Goal: Task Accomplishment & Management: Manage account settings

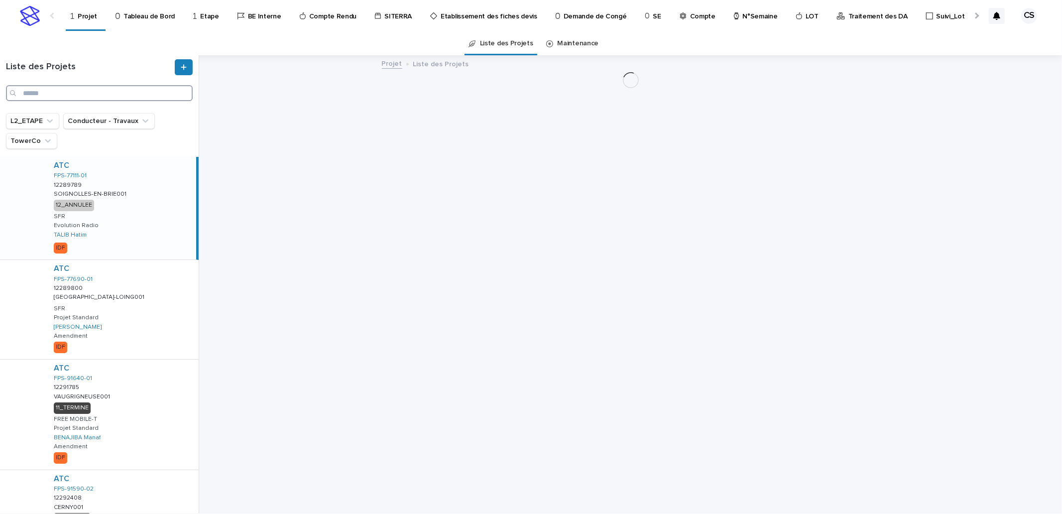
click at [86, 91] on input "Search" at bounding box center [99, 93] width 187 height 16
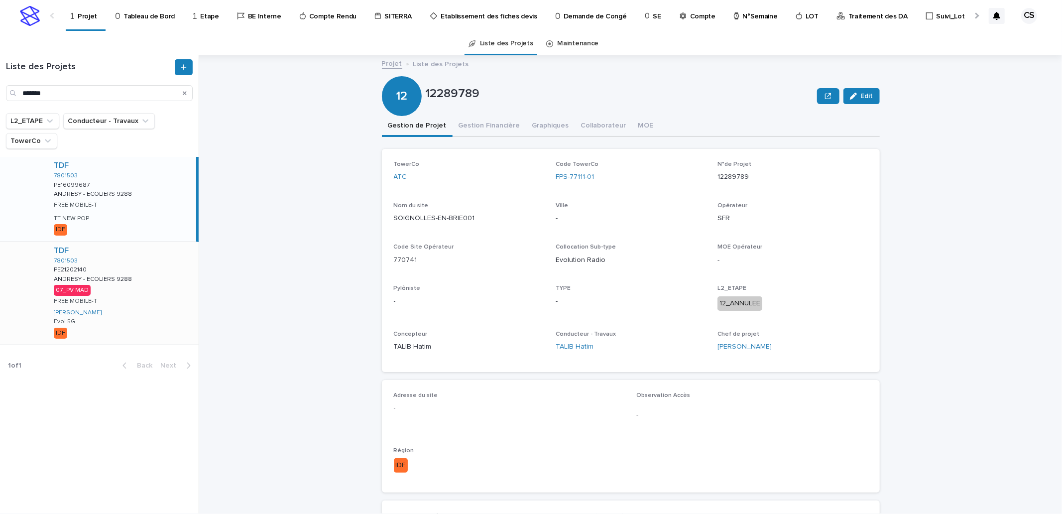
click at [140, 270] on div "TDF 7801503 PE21202140 PE21202140 ANDRESY - ECOLIERS 9288 ANDRESY - ECOLIERS 92…" at bounding box center [122, 293] width 153 height 103
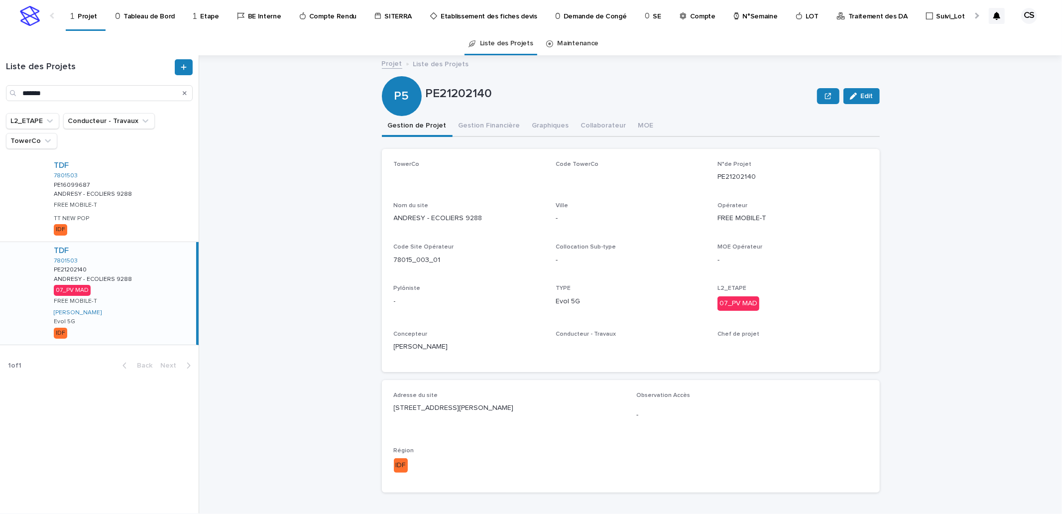
click at [494, 124] on button "Gestion Financière" at bounding box center [489, 126] width 74 height 21
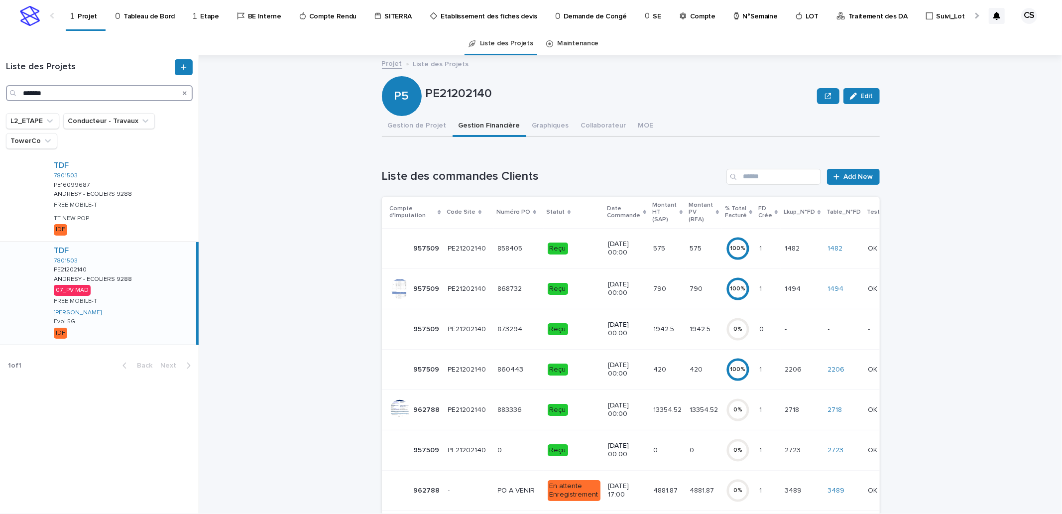
click at [37, 97] on input "*******" at bounding box center [99, 93] width 187 height 16
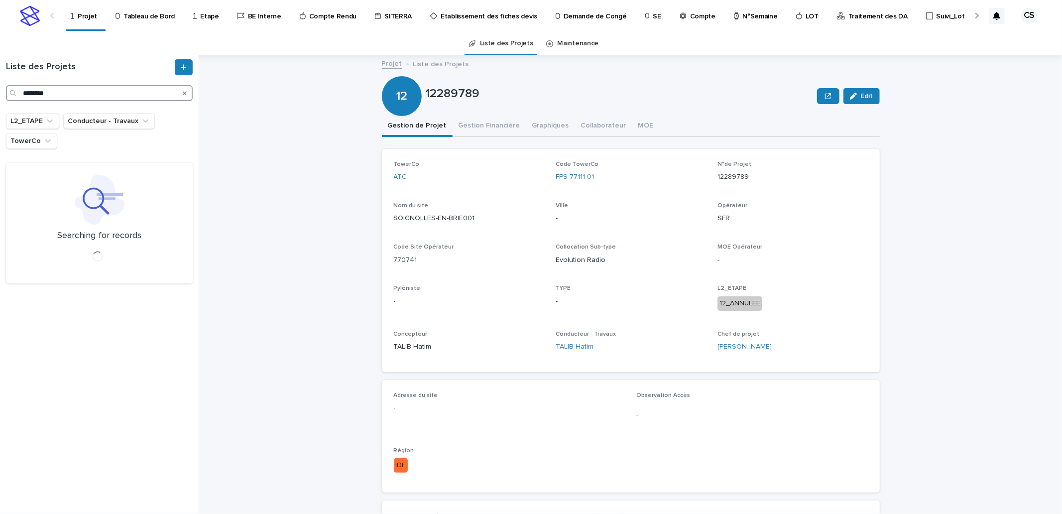
type input "********"
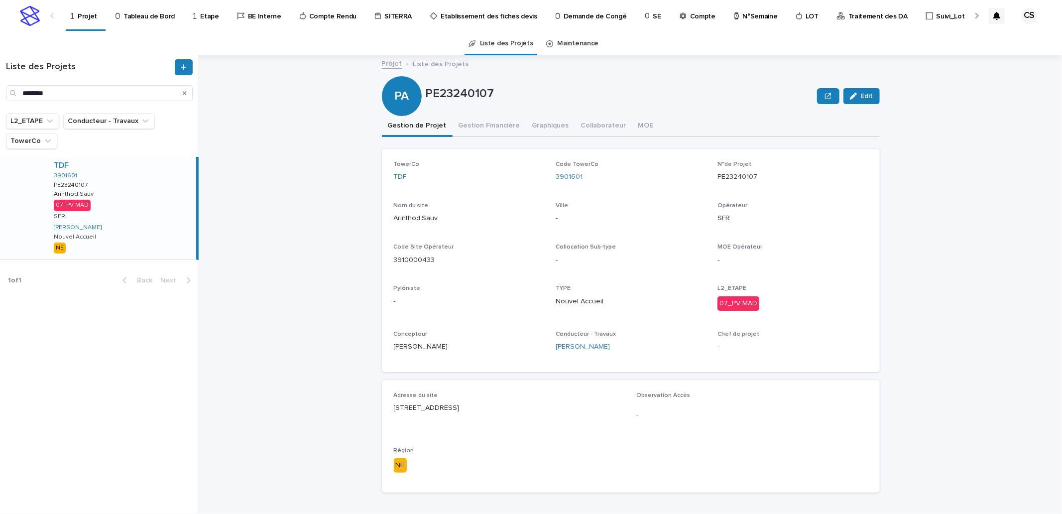
click at [124, 163] on div "TDF" at bounding box center [123, 165] width 138 height 9
click at [493, 126] on button "Gestion Financière" at bounding box center [489, 126] width 74 height 21
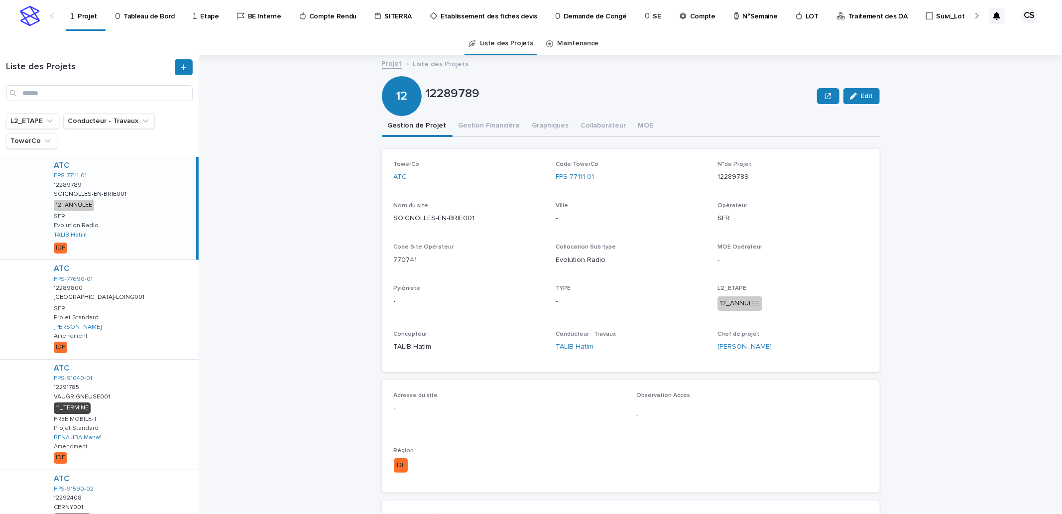
click at [152, 18] on p "Tableau de Bord" at bounding box center [148, 10] width 51 height 21
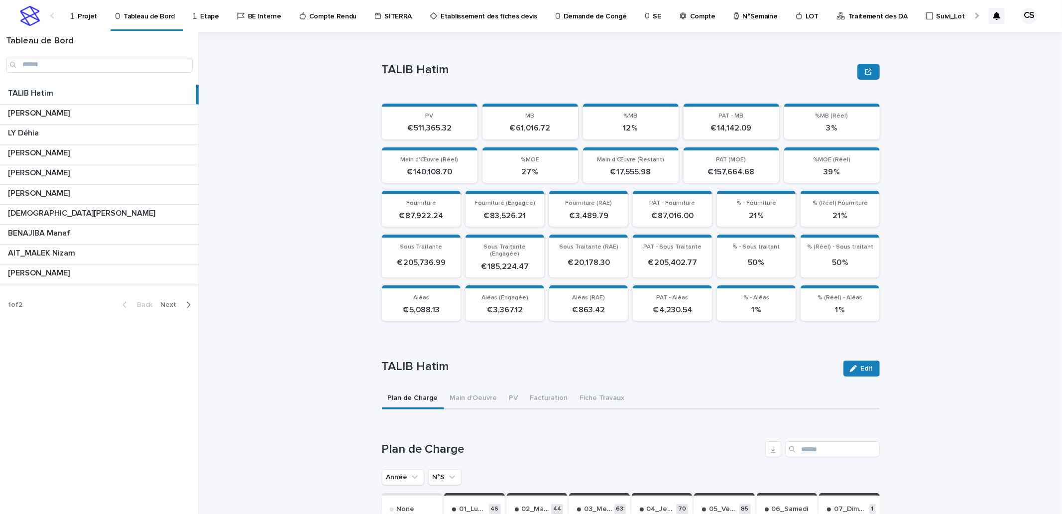
click at [172, 309] on button "Next" at bounding box center [177, 304] width 42 height 9
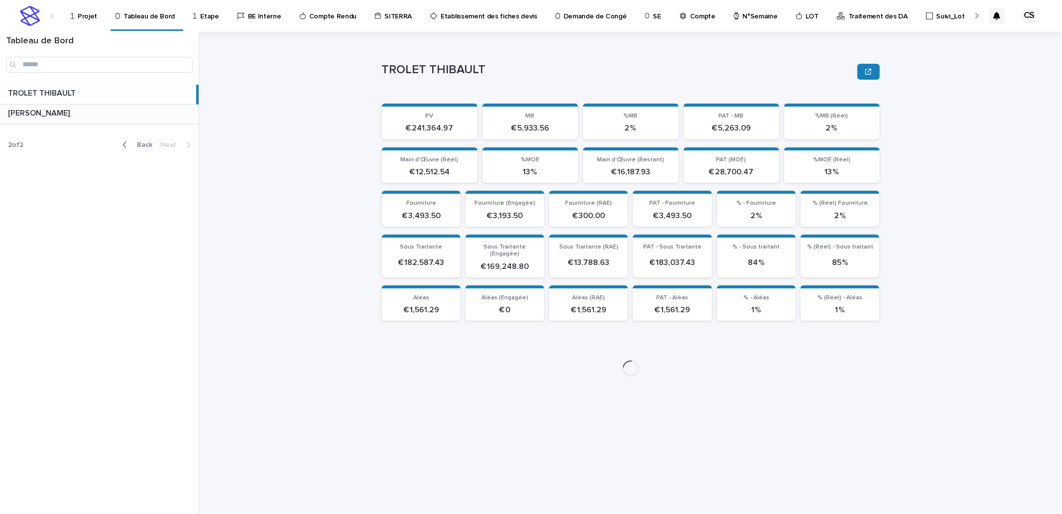
click at [122, 113] on p at bounding box center [101, 113] width 187 height 9
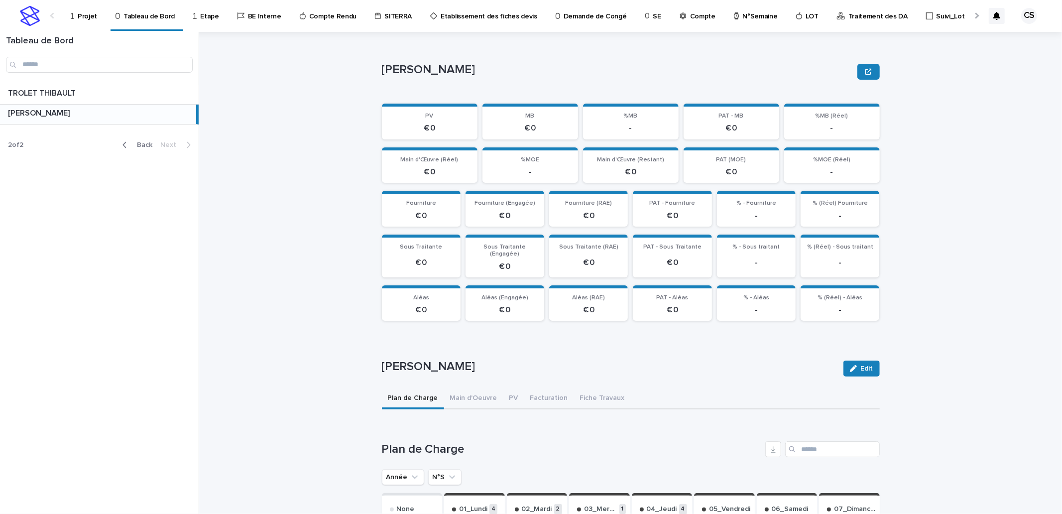
click at [440, 469] on button "N°S" at bounding box center [444, 477] width 33 height 16
click at [456, 445] on input "text" at bounding box center [495, 453] width 126 height 16
type input "**"
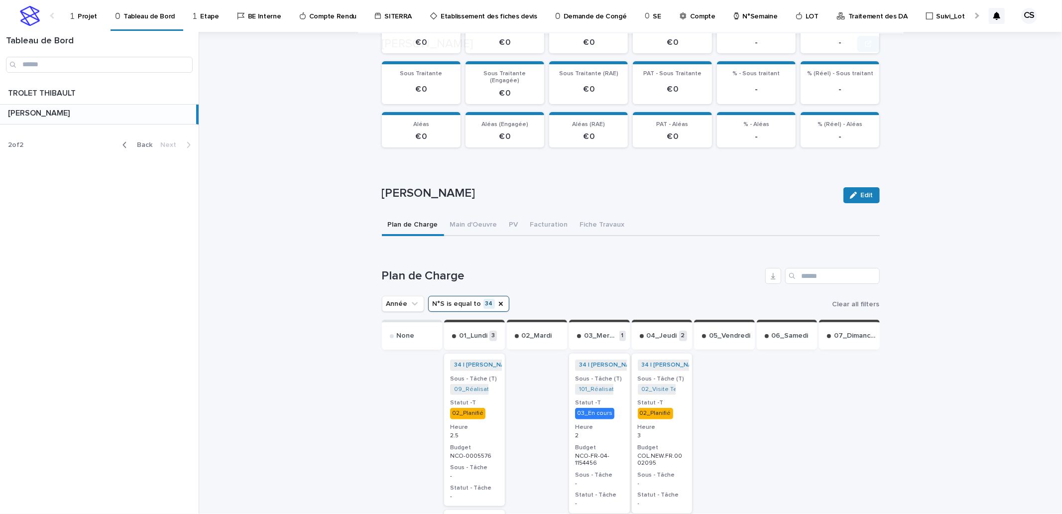
scroll to position [184, 0]
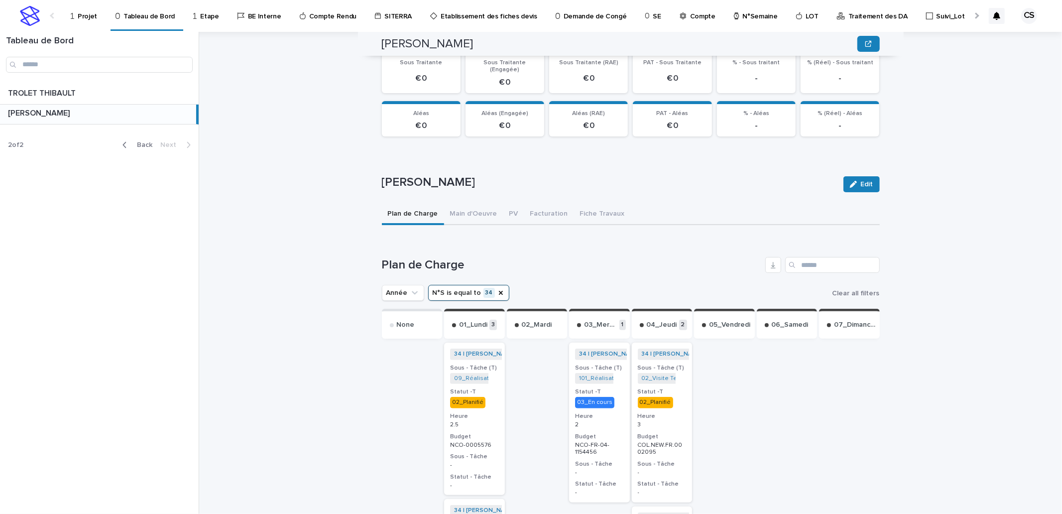
click at [134, 143] on span "Back" at bounding box center [141, 144] width 21 height 7
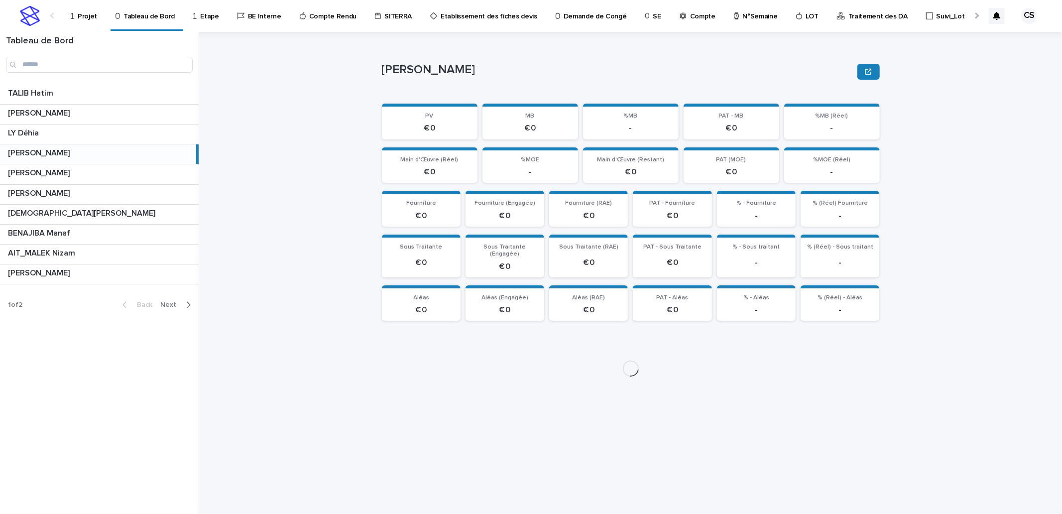
click at [172, 301] on button "Next" at bounding box center [177, 304] width 42 height 9
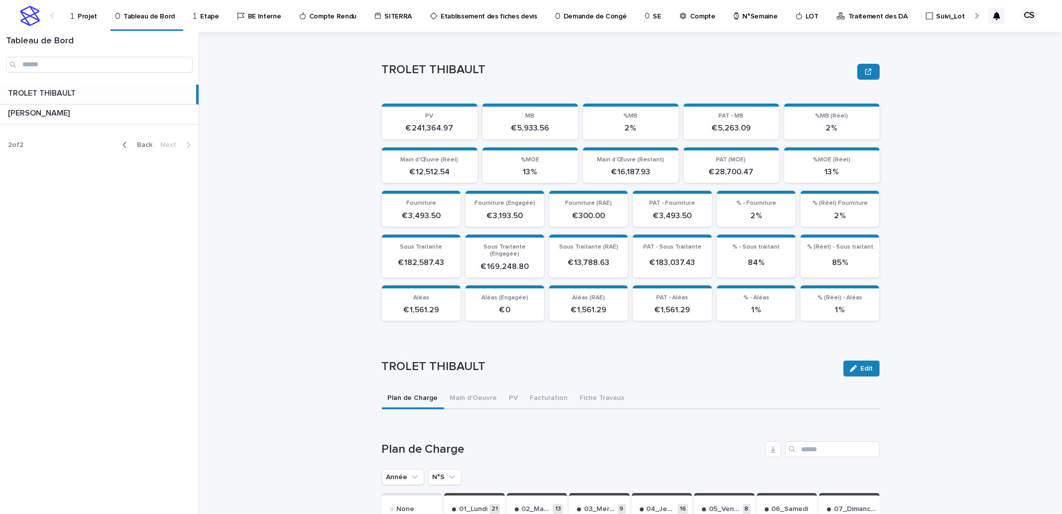
click at [67, 95] on p "TROLET THIBAULT" at bounding box center [43, 92] width 70 height 11
click at [443, 474] on button "N°S" at bounding box center [444, 477] width 33 height 16
click at [453, 447] on input "text" at bounding box center [495, 455] width 126 height 16
type input "**"
click at [727, 442] on h1 "Plan de Charge" at bounding box center [571, 449] width 379 height 14
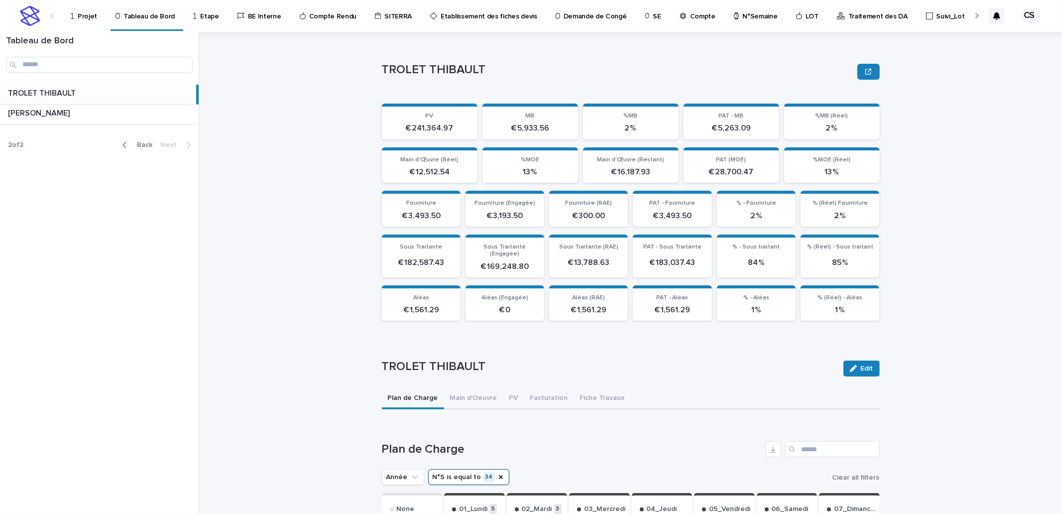
click at [145, 146] on span "Back" at bounding box center [141, 144] width 21 height 7
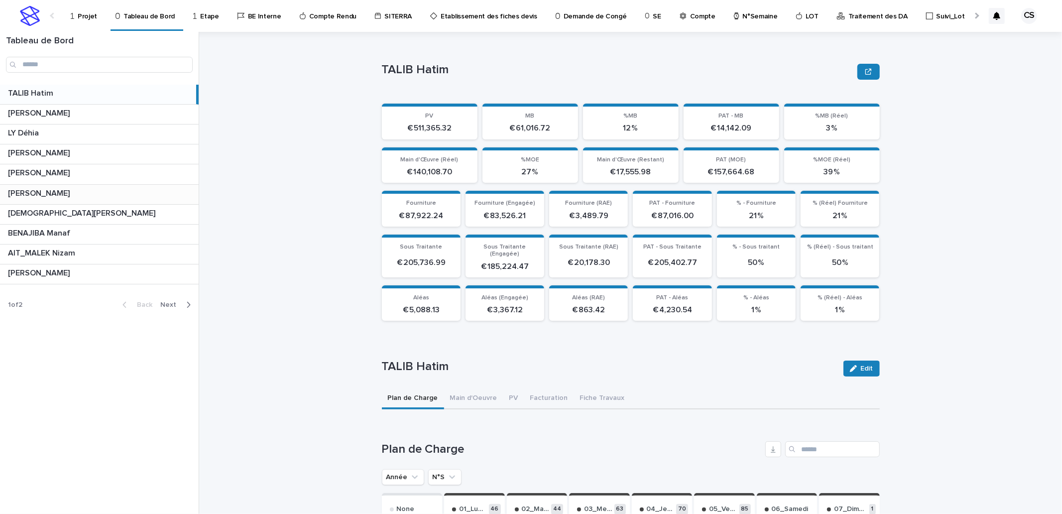
click at [62, 192] on p "[PERSON_NAME]" at bounding box center [40, 192] width 64 height 11
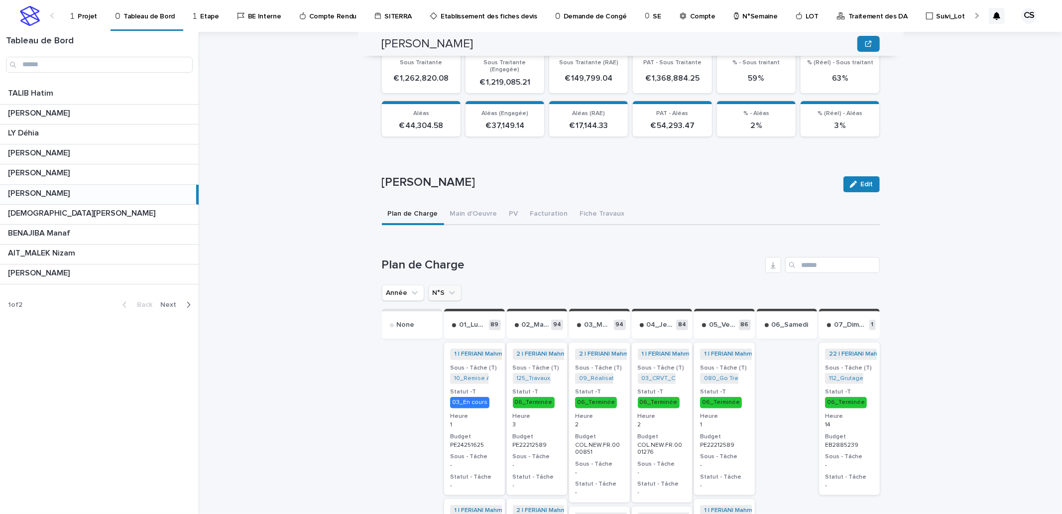
click at [447, 288] on icon "N°S" at bounding box center [452, 293] width 10 height 10
click at [445, 330] on input "text" at bounding box center [495, 338] width 126 height 16
type input "**"
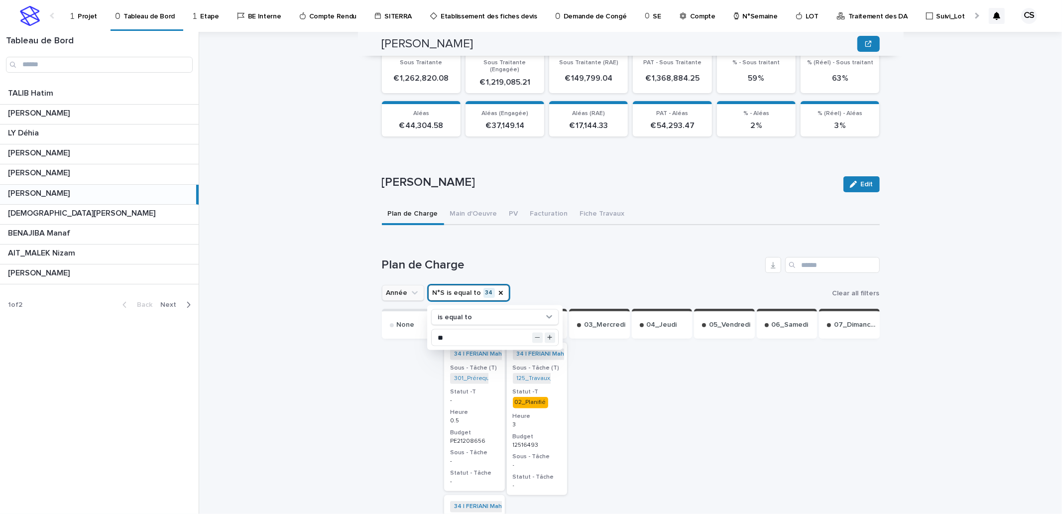
click at [410, 288] on icon "Année" at bounding box center [415, 293] width 10 height 10
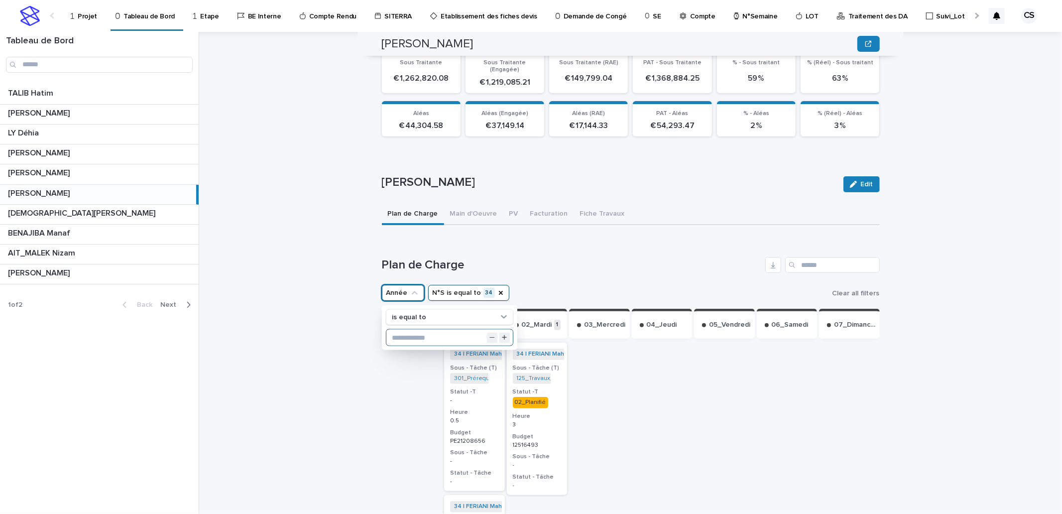
click at [407, 330] on input "text" at bounding box center [449, 338] width 126 height 16
type input "****"
click at [605, 258] on h1 "Plan de Charge" at bounding box center [571, 265] width 379 height 14
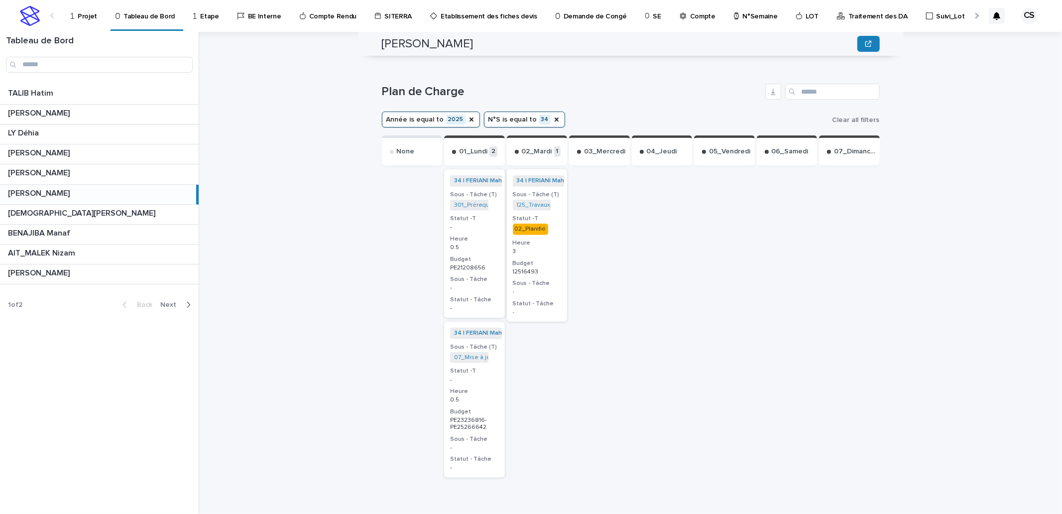
scroll to position [365, 0]
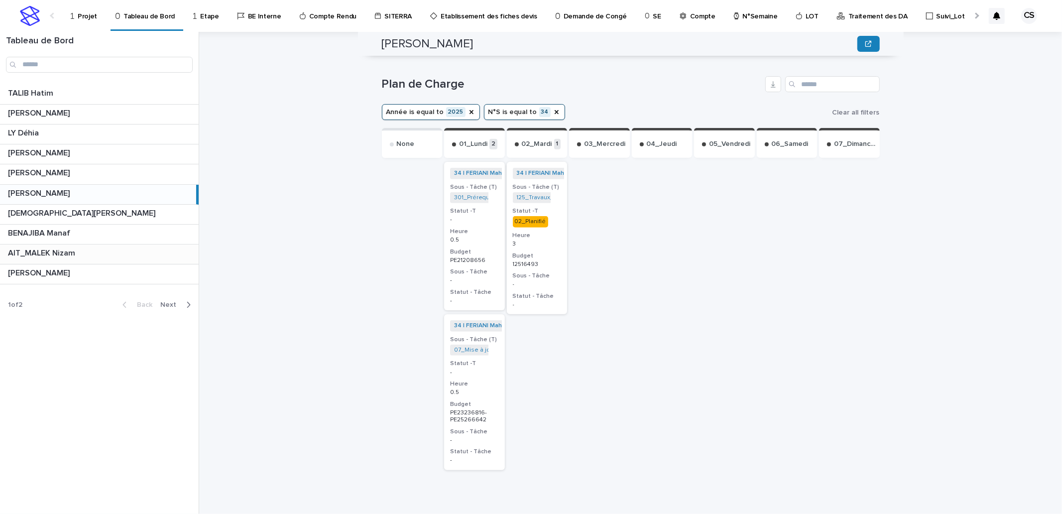
click at [53, 254] on p "AIT_MALEK Nizam" at bounding box center [42, 251] width 69 height 11
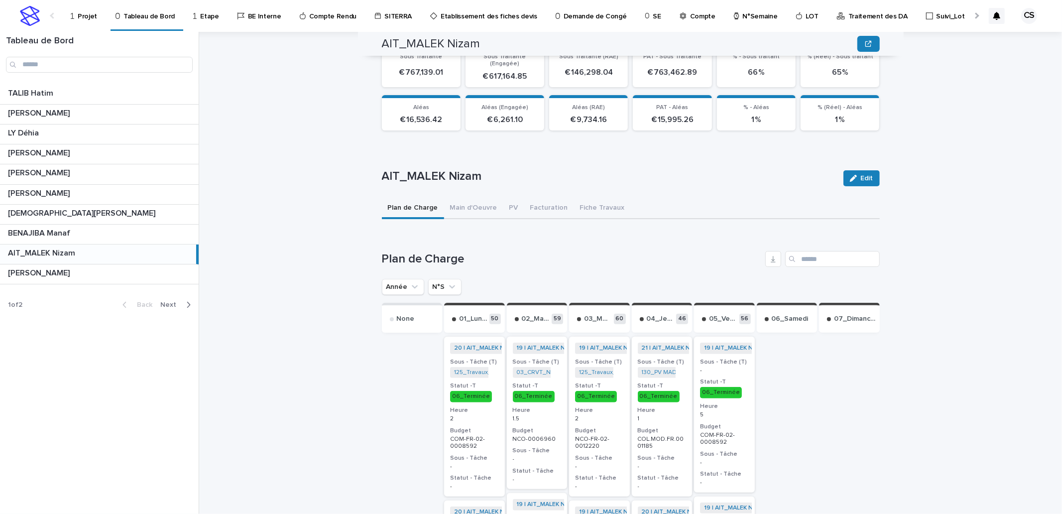
scroll to position [184, 0]
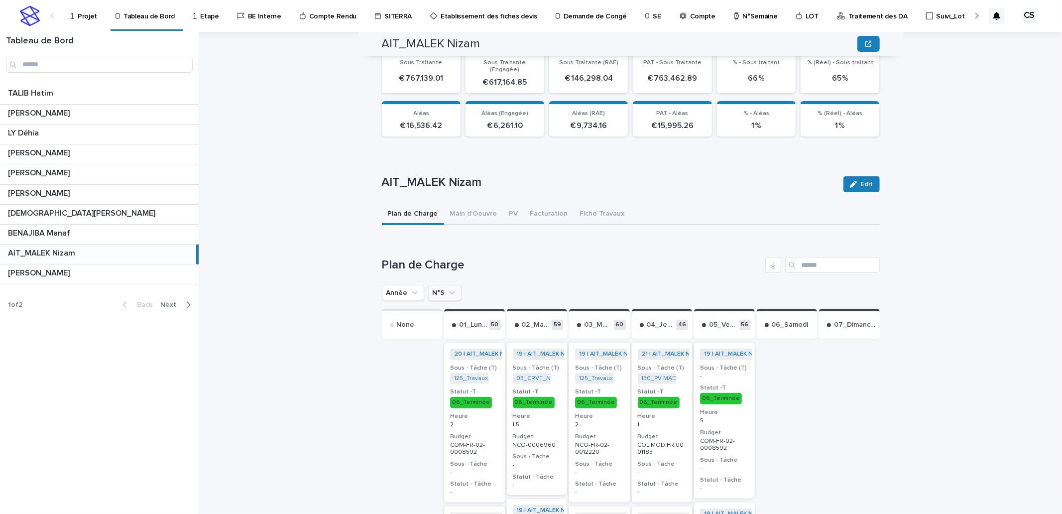
click at [447, 288] on icon "N°S" at bounding box center [452, 293] width 10 height 10
click at [457, 330] on input "text" at bounding box center [495, 338] width 126 height 16
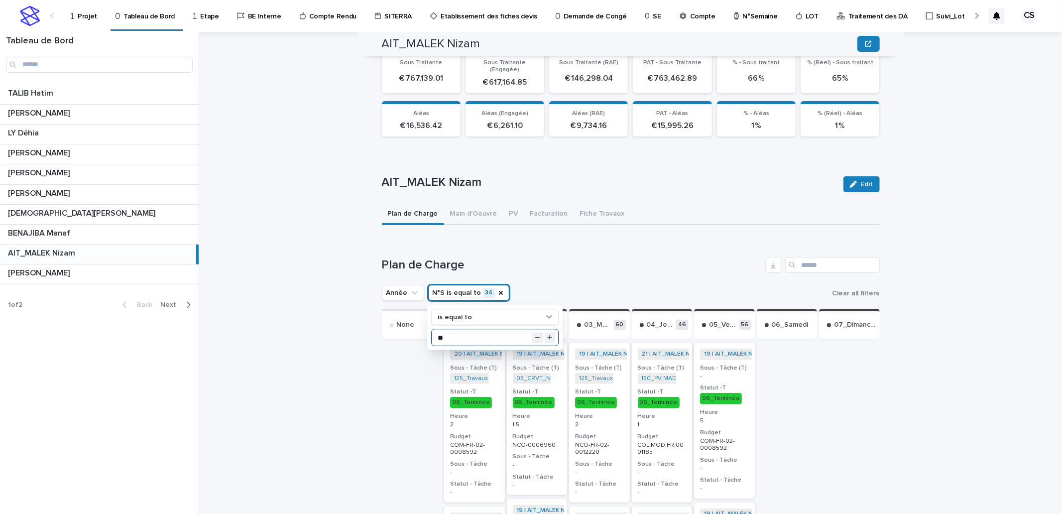
type input "**"
click at [990, 236] on div "AIT_MALEK [PERSON_NAME] Sorry, there was an error saving your record. Please tr…" at bounding box center [636, 273] width 851 height 482
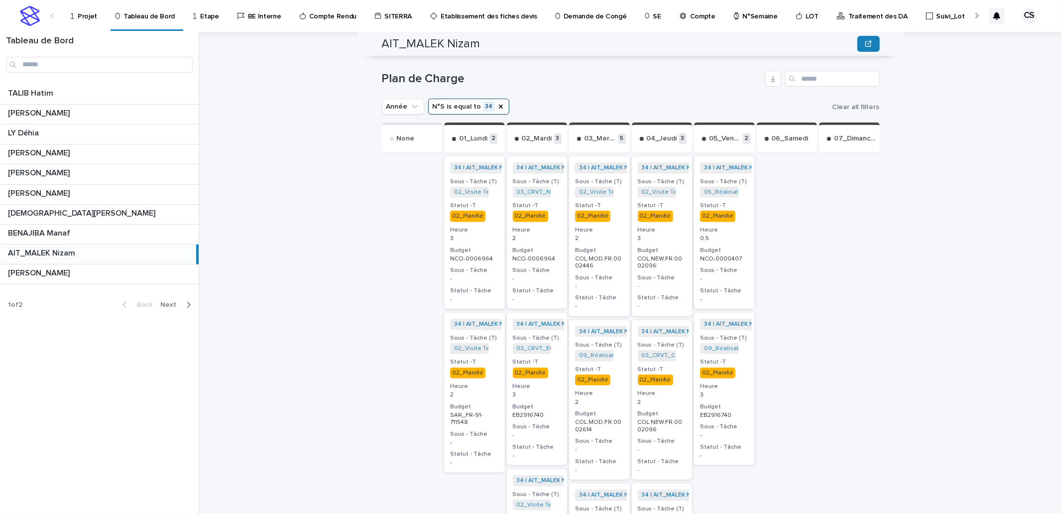
scroll to position [372, 0]
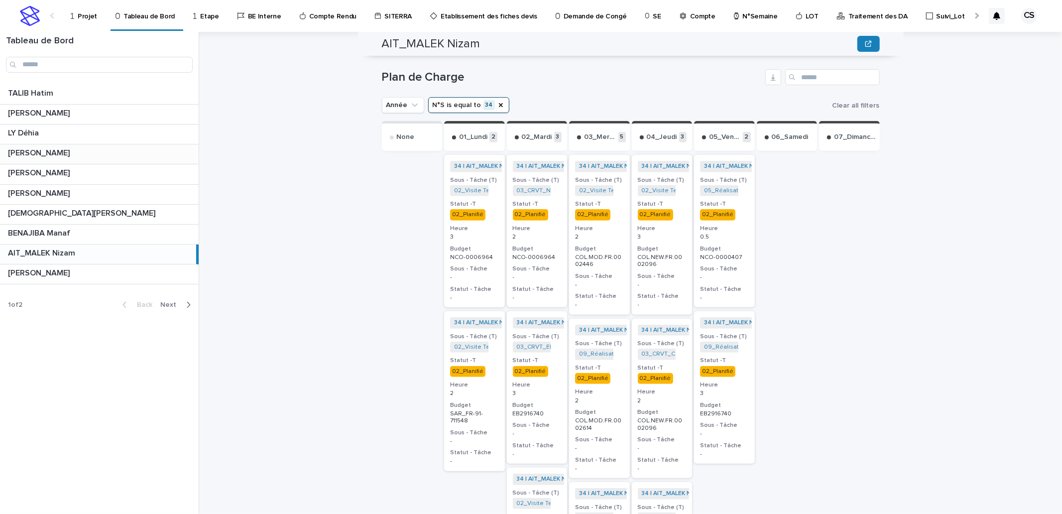
click at [33, 156] on p "[PERSON_NAME]" at bounding box center [40, 151] width 64 height 11
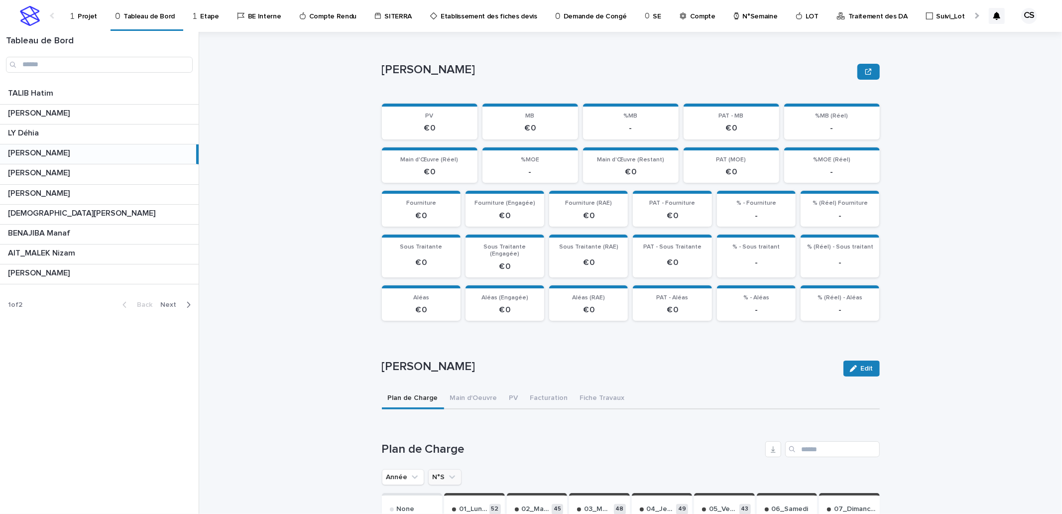
click at [434, 469] on button "N°S" at bounding box center [444, 477] width 33 height 16
click at [443, 448] on input "text" at bounding box center [495, 455] width 126 height 16
type input "**"
click at [717, 366] on div "[PERSON_NAME]" at bounding box center [608, 368] width 453 height 18
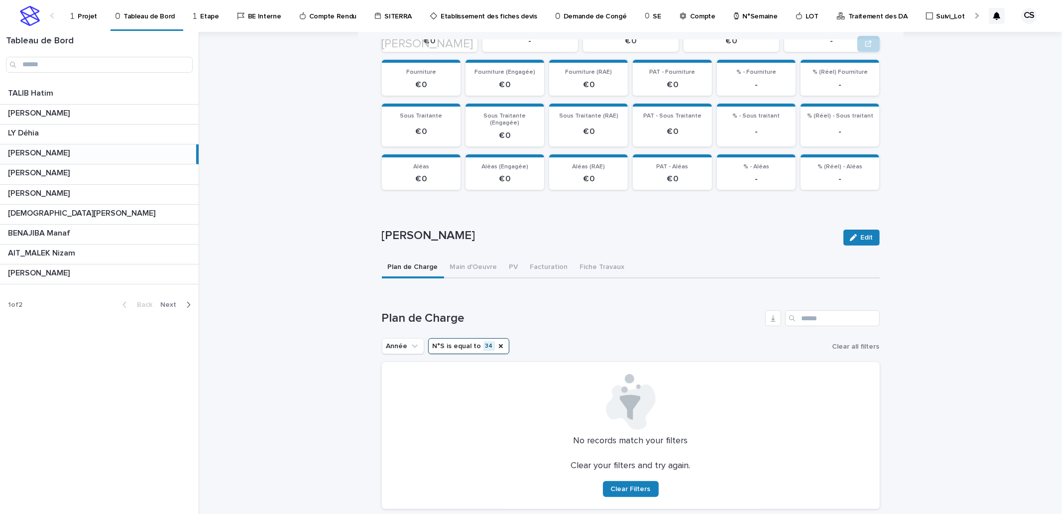
scroll to position [147, 0]
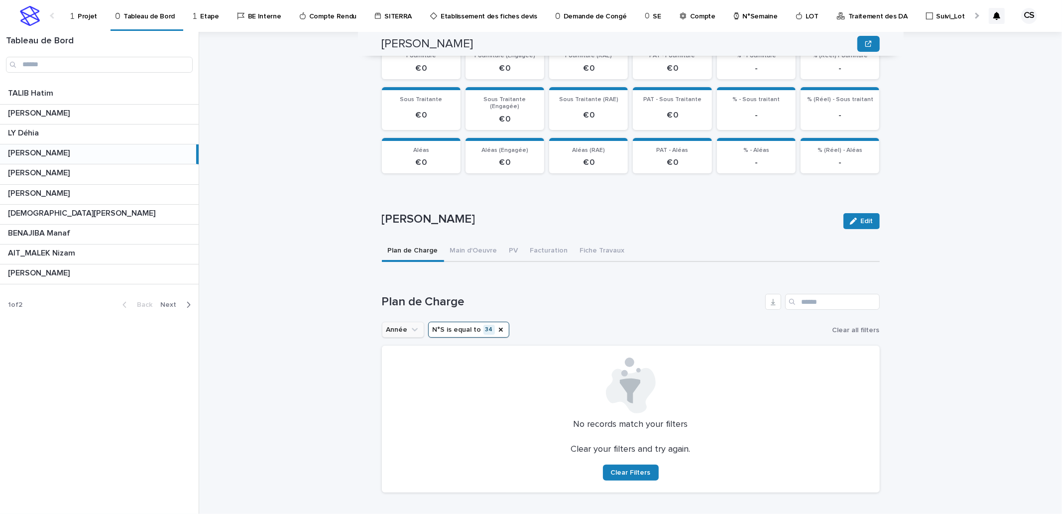
click at [389, 322] on button "Année" at bounding box center [403, 330] width 42 height 16
click at [410, 366] on input "text" at bounding box center [449, 374] width 126 height 16
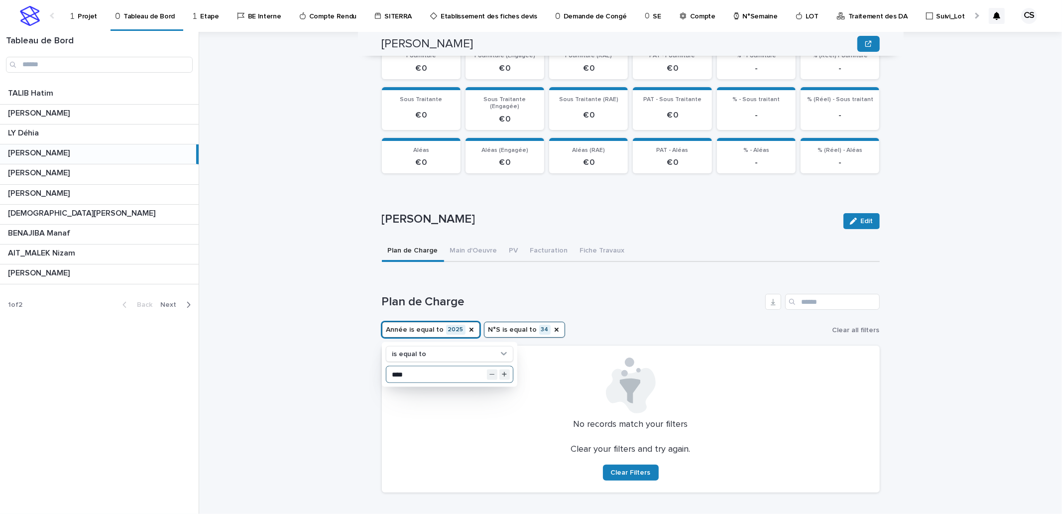
type input "****"
click at [975, 344] on div "MONIN [PERSON_NAME] Sorry, there was an error saving your record. Please try ag…" at bounding box center [636, 273] width 851 height 482
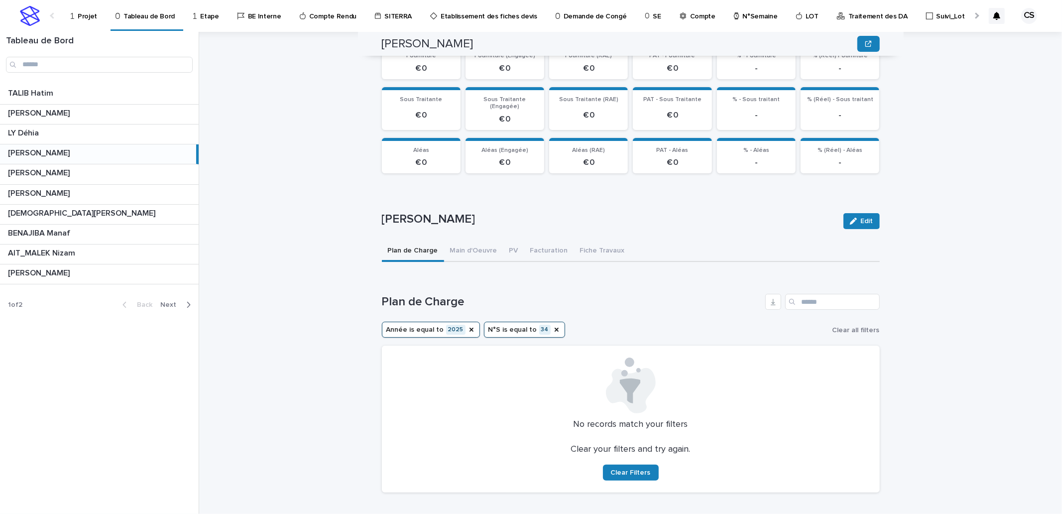
click at [622, 295] on h1 "Plan de Charge" at bounding box center [571, 302] width 379 height 14
click at [568, 284] on div "Loading... Saving… Plan de Charge Année is equal to 2025 N°S is equal to 34 Cle…" at bounding box center [631, 387] width 498 height 226
click at [629, 469] on span "Clear Filters" at bounding box center [631, 472] width 40 height 7
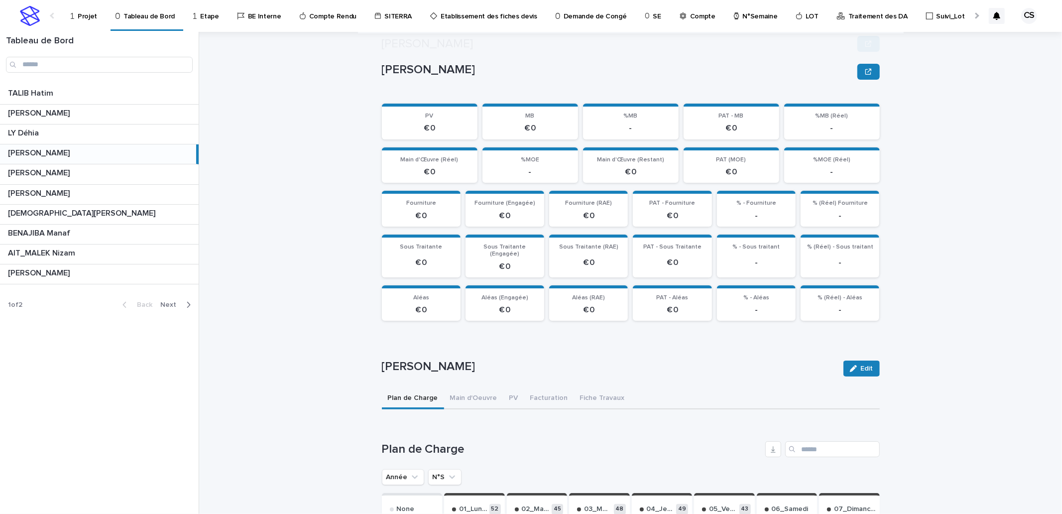
scroll to position [184, 0]
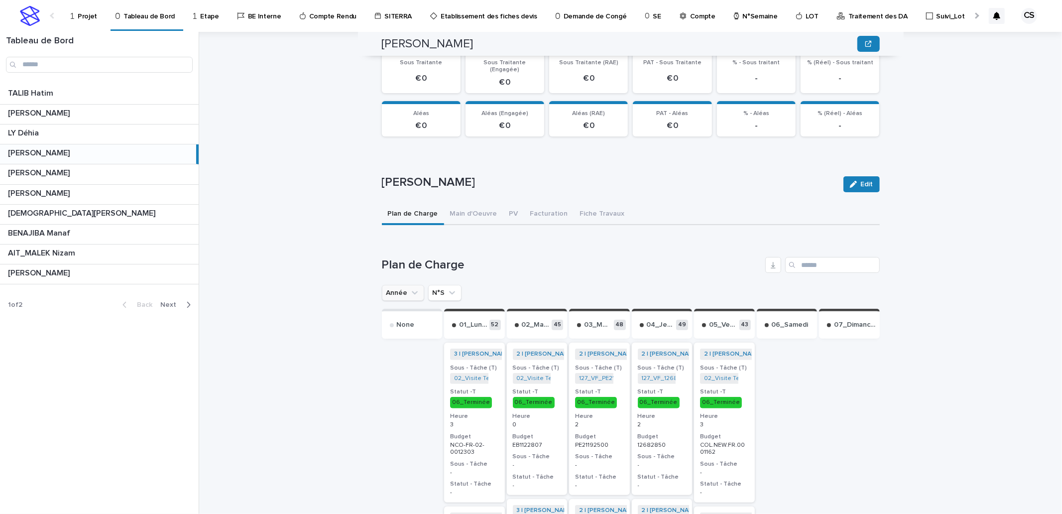
click at [403, 285] on button "Année" at bounding box center [403, 293] width 42 height 16
click at [394, 330] on input "text" at bounding box center [449, 338] width 126 height 16
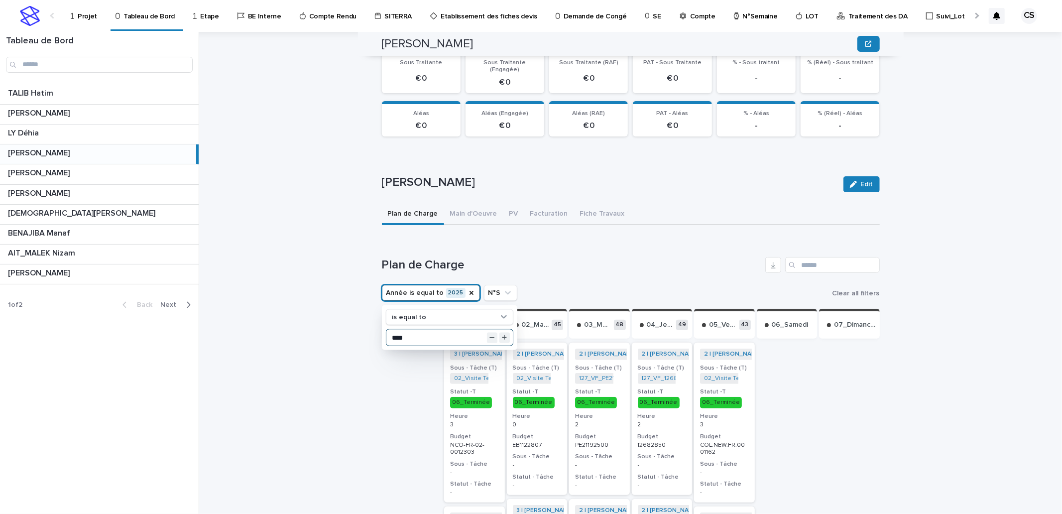
type input "****"
click at [484, 285] on button "N°S" at bounding box center [500, 293] width 33 height 16
click at [503, 288] on icon "N°S" at bounding box center [508, 293] width 10 height 10
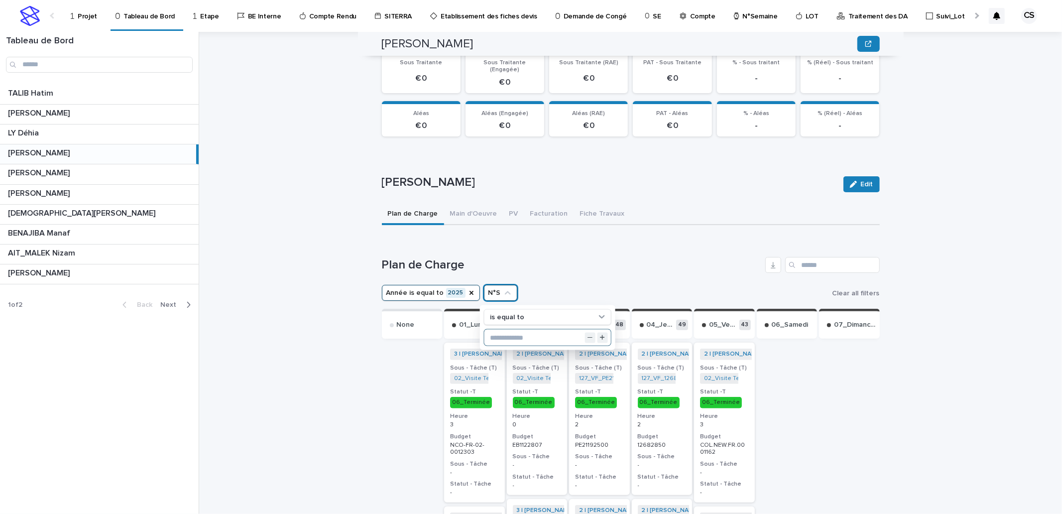
click at [494, 330] on input "text" at bounding box center [547, 338] width 126 height 16
type input "**"
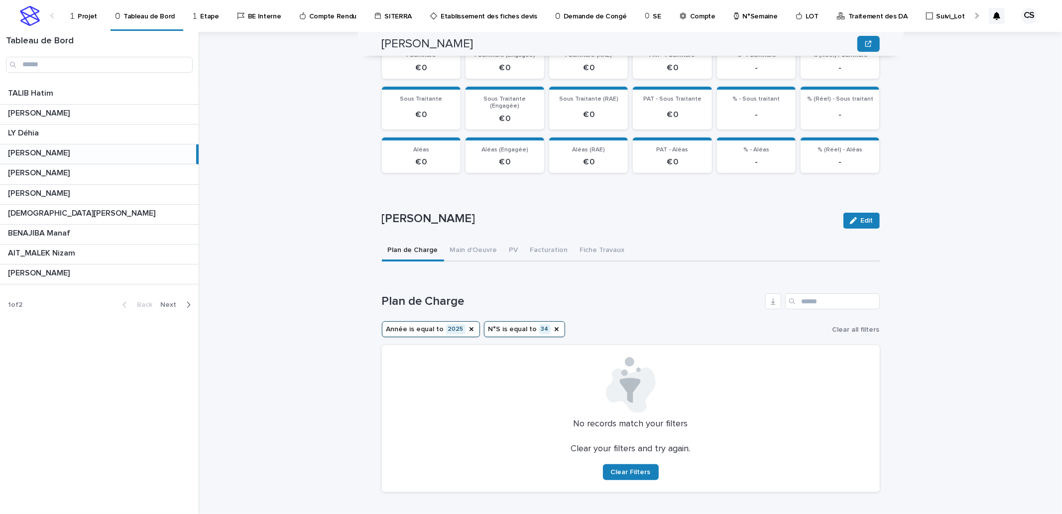
drag, startPoint x: 170, startPoint y: 306, endPoint x: 161, endPoint y: 295, distance: 13.4
click at [170, 306] on span "Next" at bounding box center [171, 304] width 22 height 7
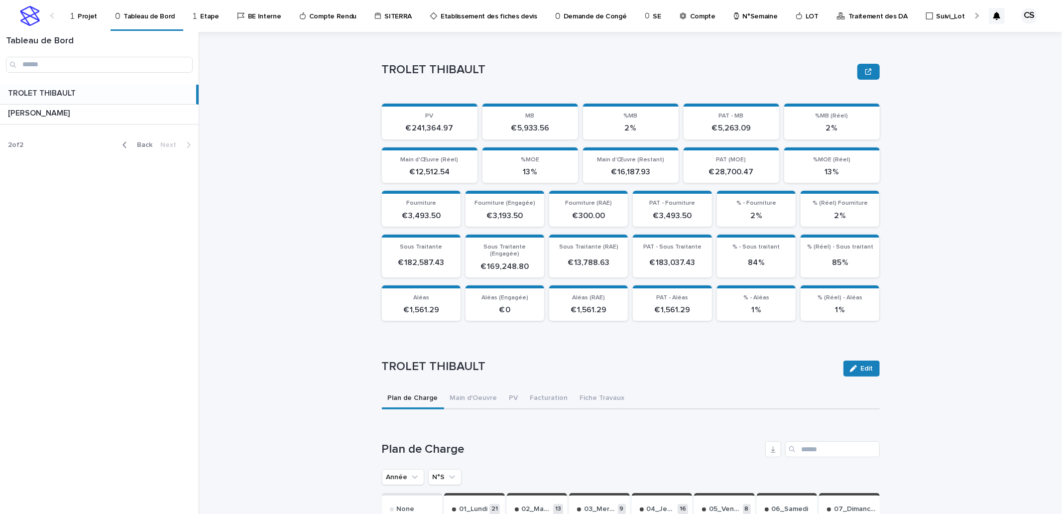
click at [80, 92] on p at bounding box center [100, 93] width 184 height 9
click at [138, 145] on span "Back" at bounding box center [141, 144] width 21 height 7
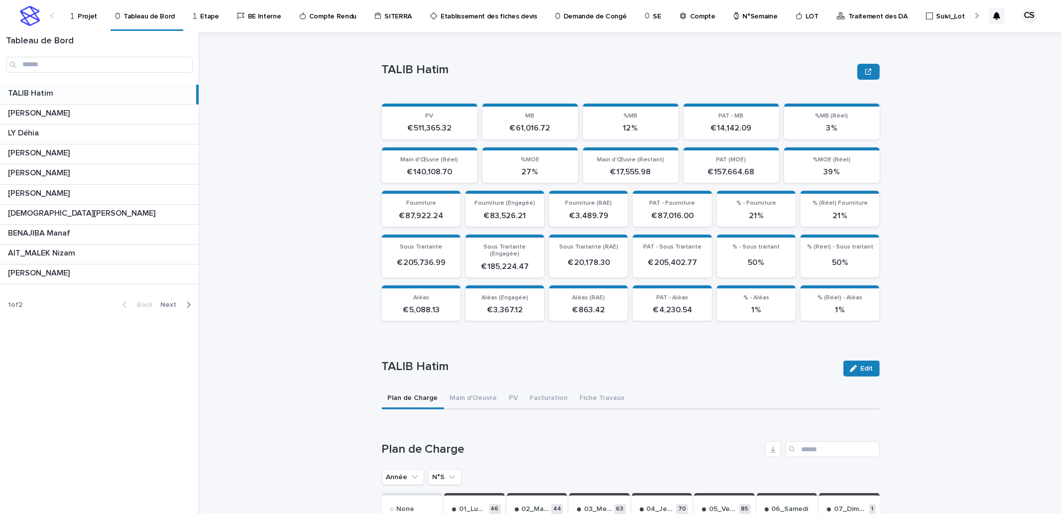
click at [168, 302] on button "Next" at bounding box center [177, 304] width 42 height 9
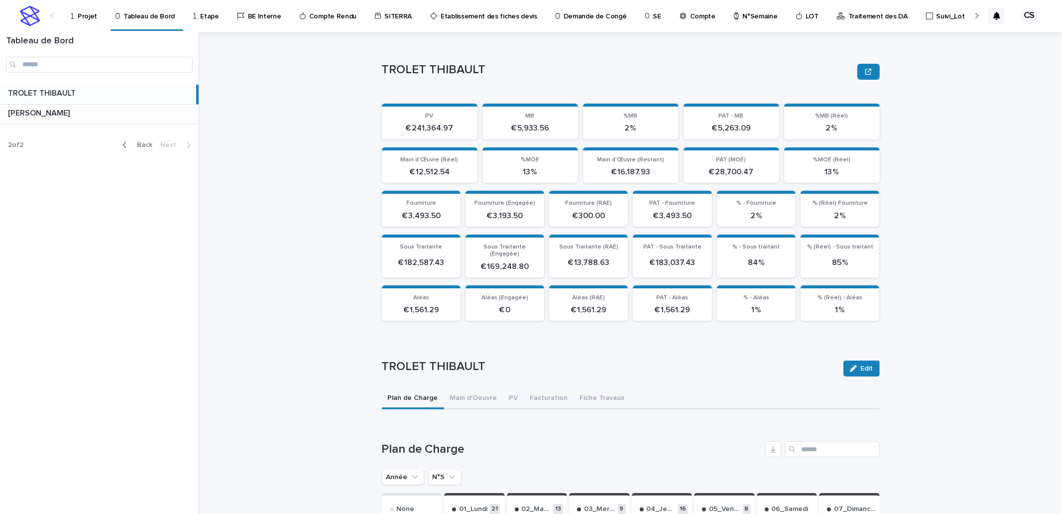
click at [45, 119] on div "BOUFARES [PERSON_NAME] Afif" at bounding box center [99, 114] width 199 height 19
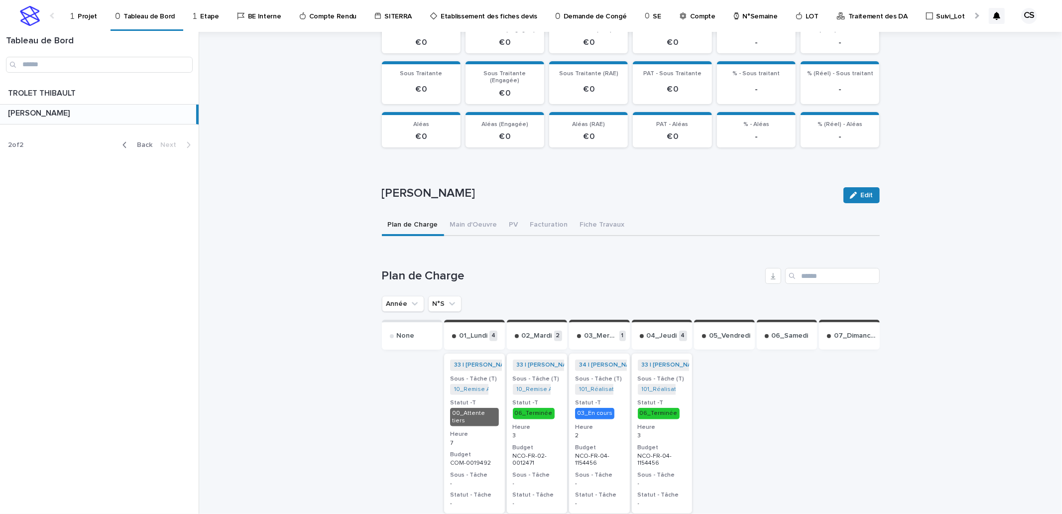
scroll to position [184, 0]
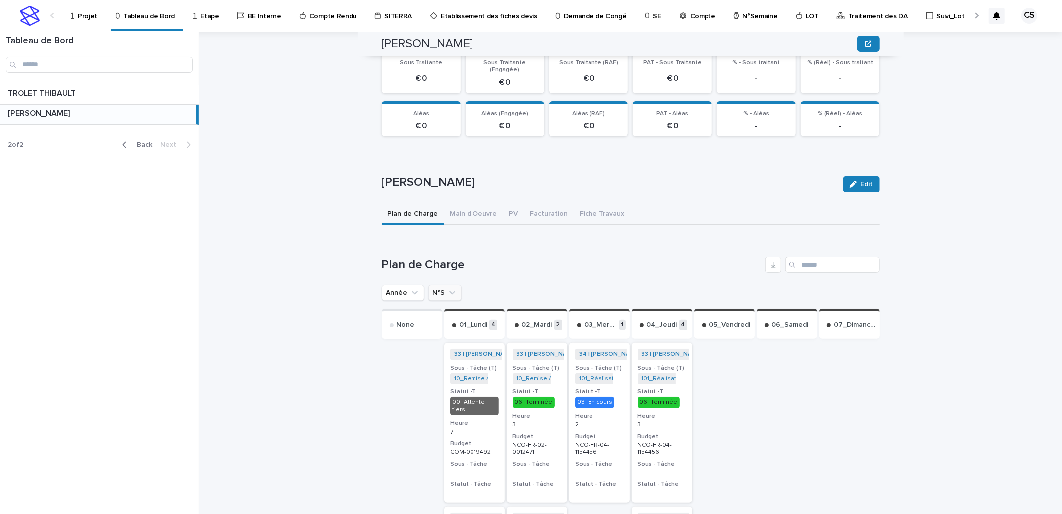
click at [438, 285] on button "N°S" at bounding box center [444, 293] width 33 height 16
click at [447, 330] on input "text" at bounding box center [495, 338] width 126 height 16
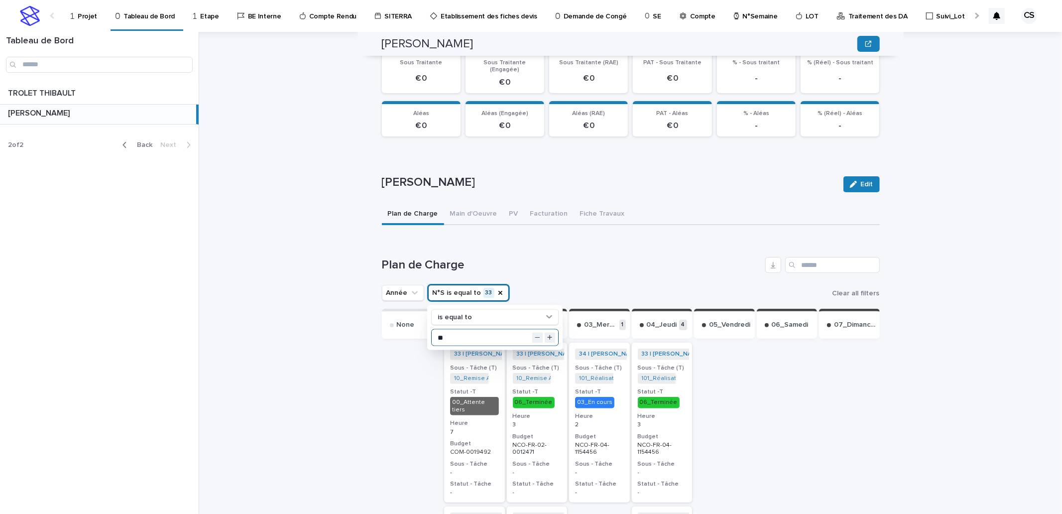
type input "**"
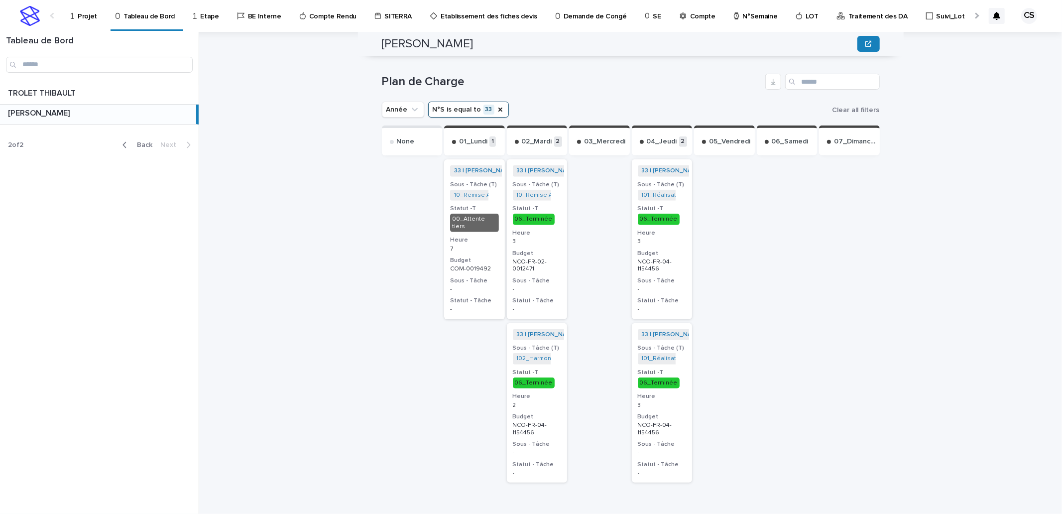
scroll to position [375, 0]
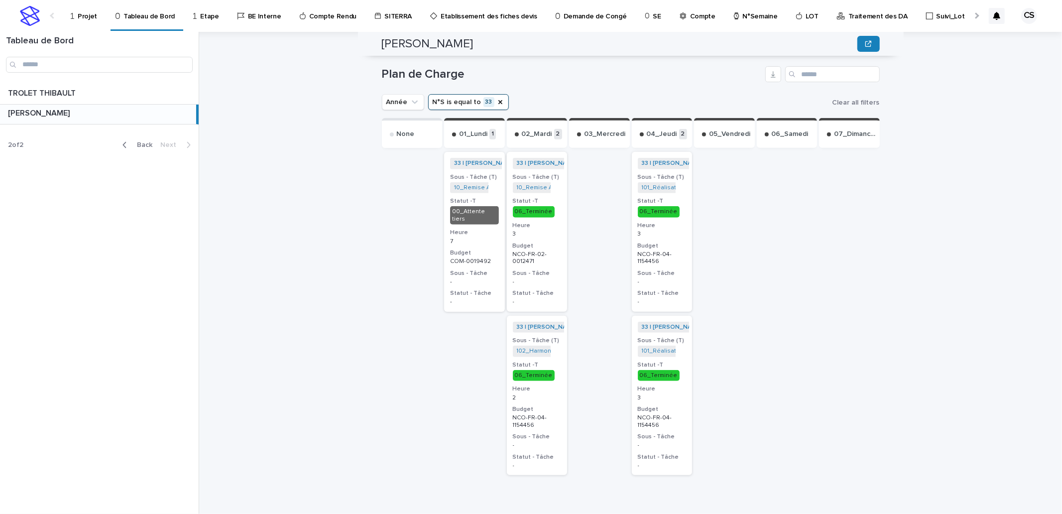
click at [146, 145] on span "Back" at bounding box center [141, 144] width 21 height 7
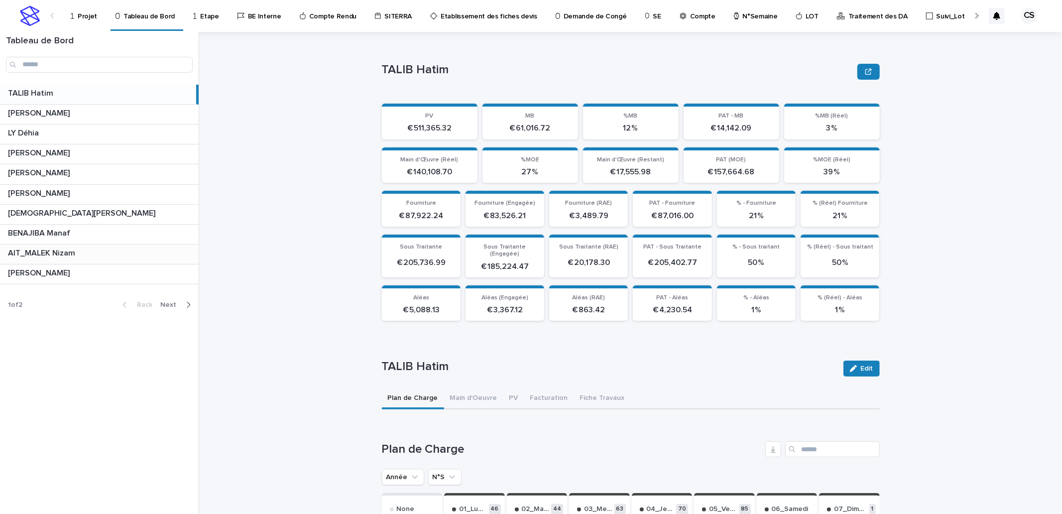
click at [62, 256] on p "AIT_MALEK Nizam" at bounding box center [42, 251] width 69 height 11
click at [435, 469] on button "N°S" at bounding box center [444, 477] width 33 height 16
click at [450, 458] on input "text" at bounding box center [495, 466] width 126 height 16
type input "**"
click at [913, 357] on div "AIT_MALEK [PERSON_NAME] Sorry, there was an error saving your record. Please tr…" at bounding box center [636, 273] width 851 height 482
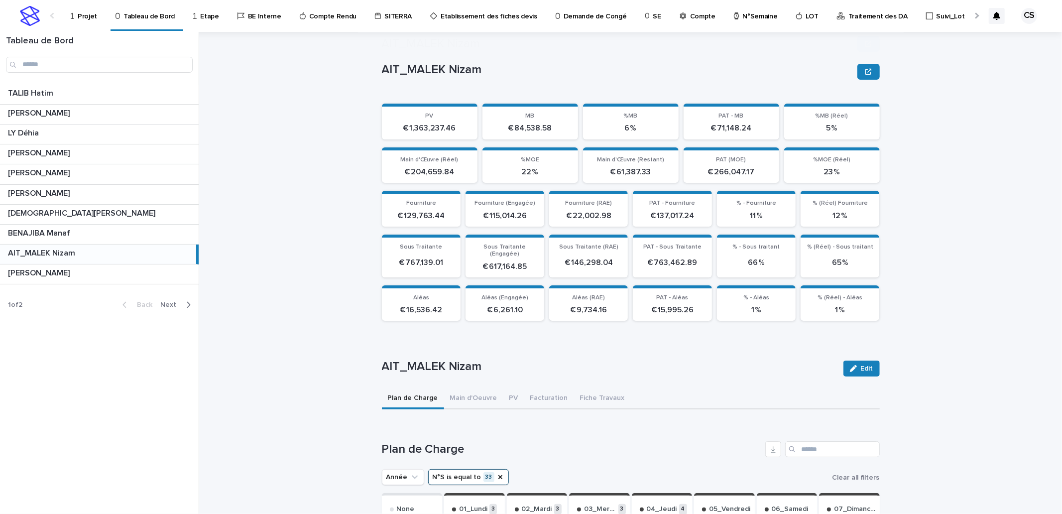
scroll to position [369, 0]
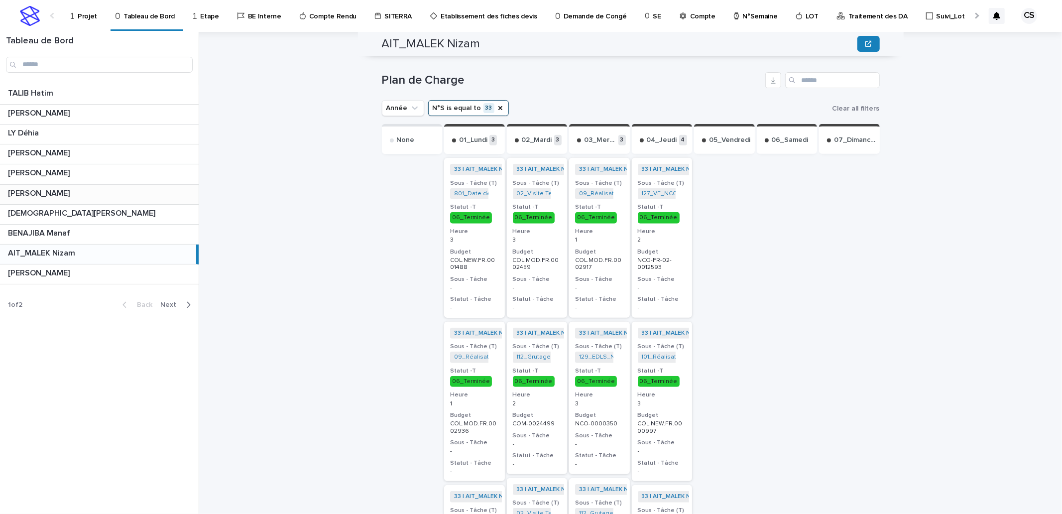
click at [69, 195] on p "[PERSON_NAME]" at bounding box center [40, 192] width 64 height 11
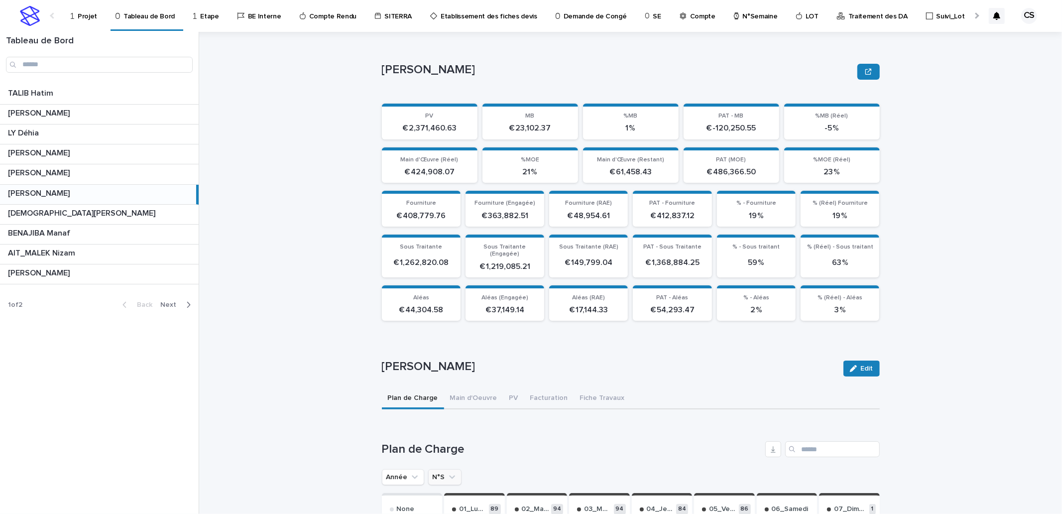
click at [449, 472] on icon "N°S" at bounding box center [452, 477] width 10 height 10
click at [468, 447] on input "text" at bounding box center [495, 455] width 126 height 16
type input "**"
click at [387, 470] on button "Année" at bounding box center [403, 477] width 42 height 16
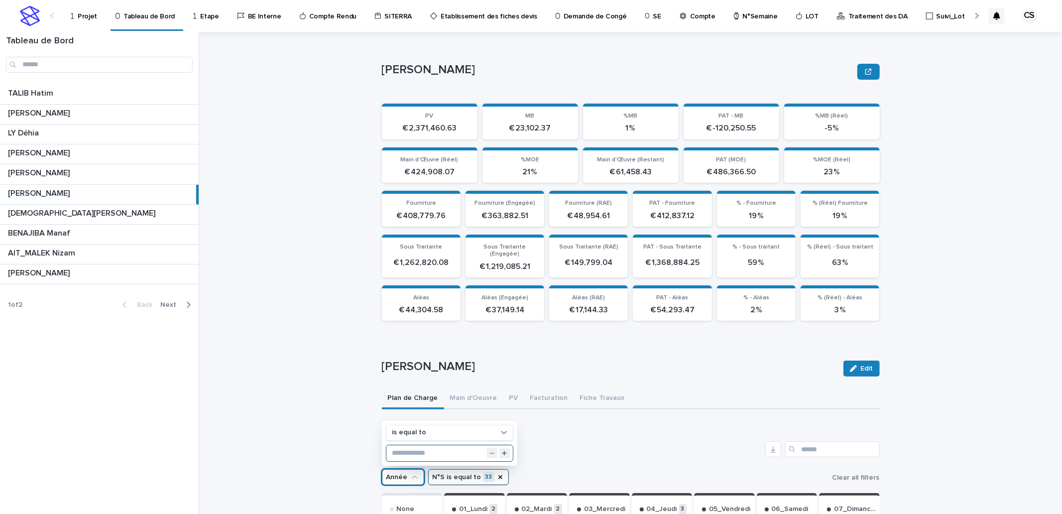
click at [402, 446] on input "text" at bounding box center [449, 453] width 126 height 16
type input "****"
click at [714, 394] on div "Plan de Charge Main d'Oeuvre PV Facturation Fiche Travaux" at bounding box center [631, 398] width 498 height 21
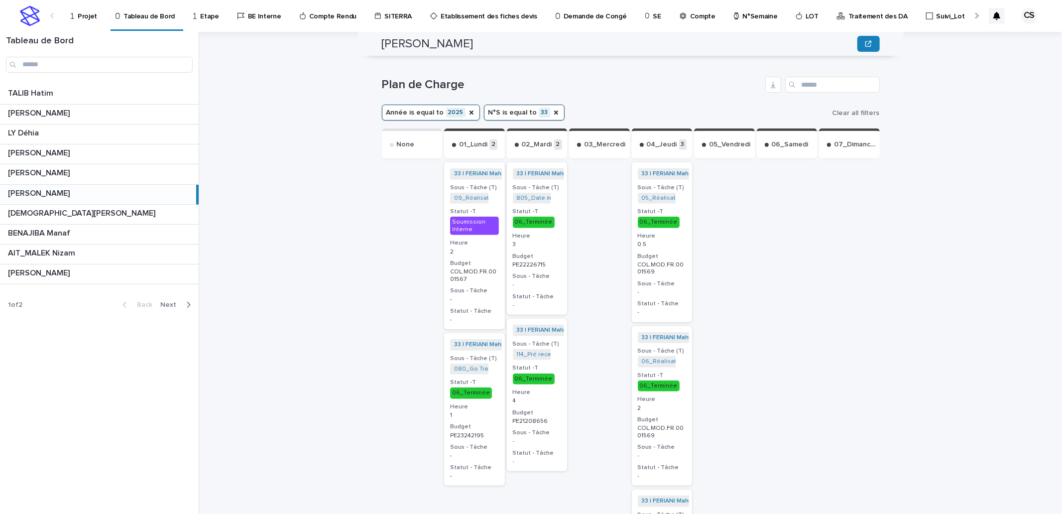
scroll to position [369, 0]
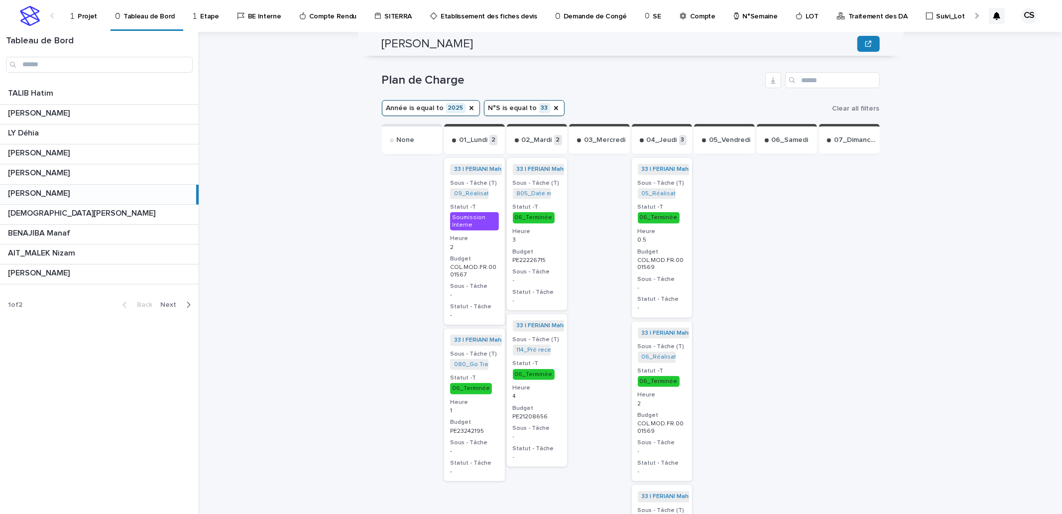
click at [589, 18] on p "Demande de Congé" at bounding box center [594, 10] width 63 height 21
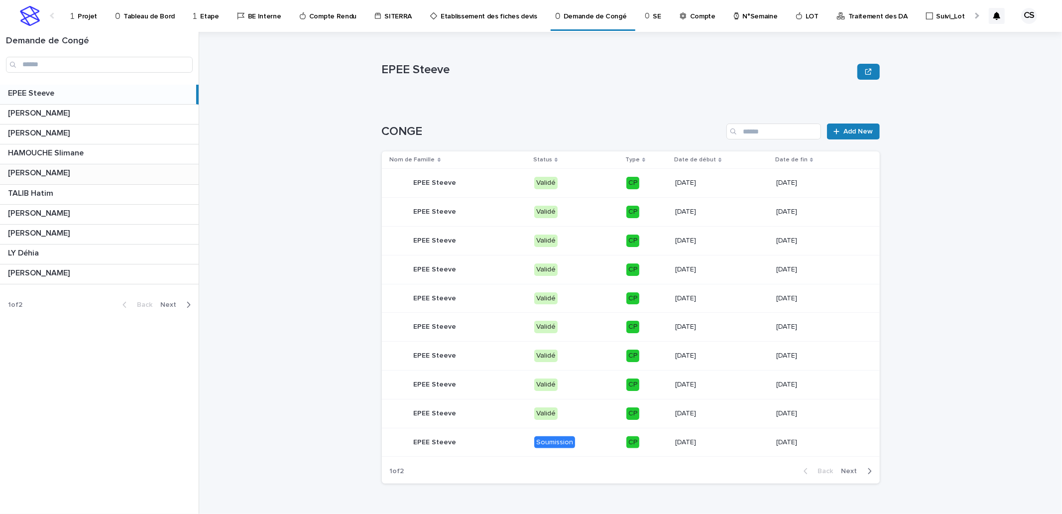
click at [41, 176] on p "[PERSON_NAME]" at bounding box center [40, 171] width 64 height 11
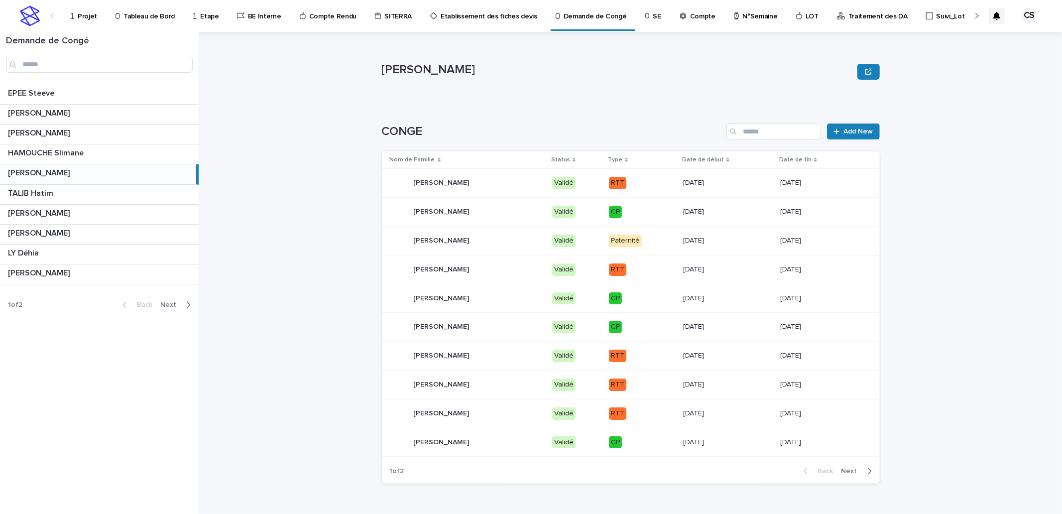
click at [846, 470] on span "Next" at bounding box center [852, 470] width 22 height 7
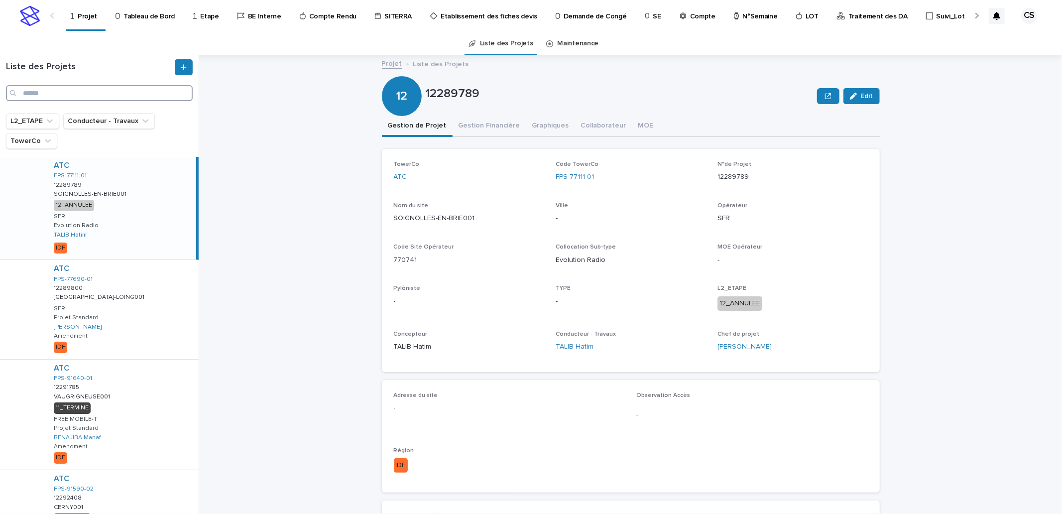
click at [68, 88] on input "Search" at bounding box center [99, 93] width 187 height 16
paste input "**********"
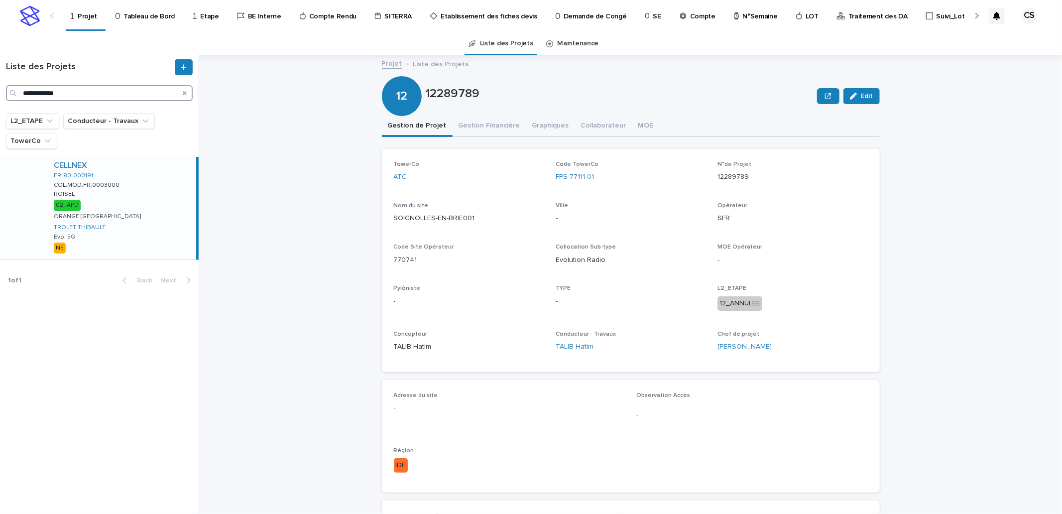
type input "**********"
click at [145, 199] on div "CELLNEX FR-80-000191 COL.MOD.FR.0003000 COL.MOD.FR.0003000 ROISEL ROISEL 02_APD…" at bounding box center [121, 208] width 150 height 103
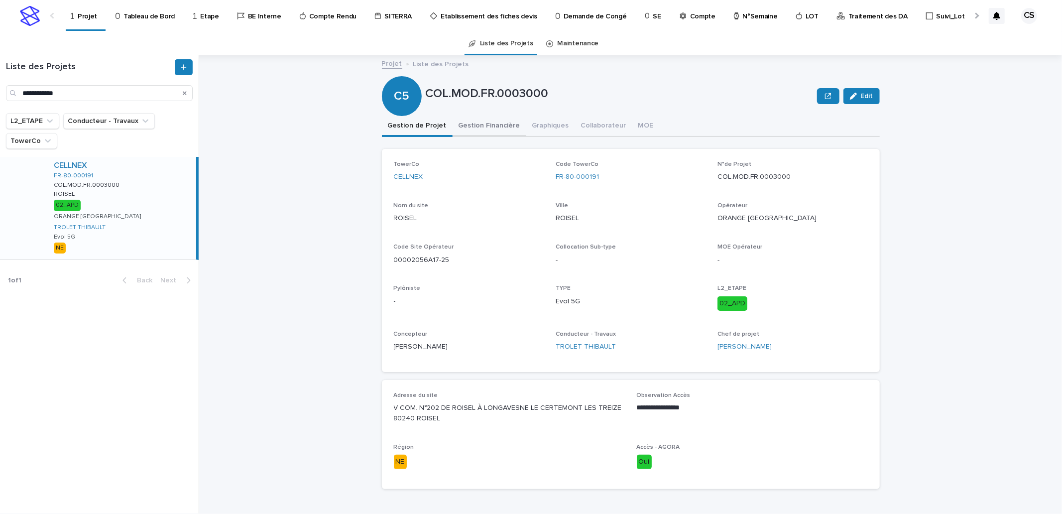
click at [478, 130] on button "Gestion Financière" at bounding box center [489, 126] width 74 height 21
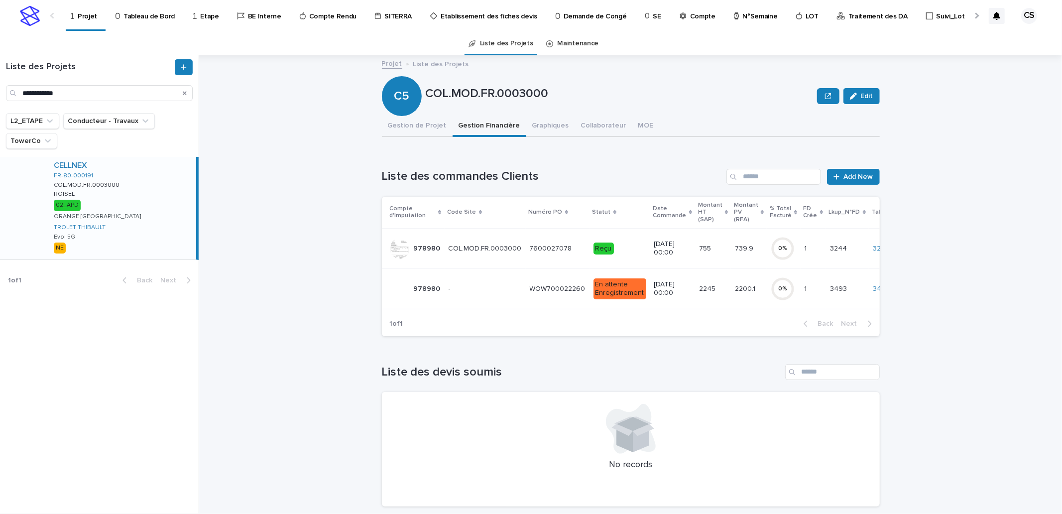
click at [531, 281] on div "WOW700022260 WOW700022260" at bounding box center [558, 289] width 56 height 16
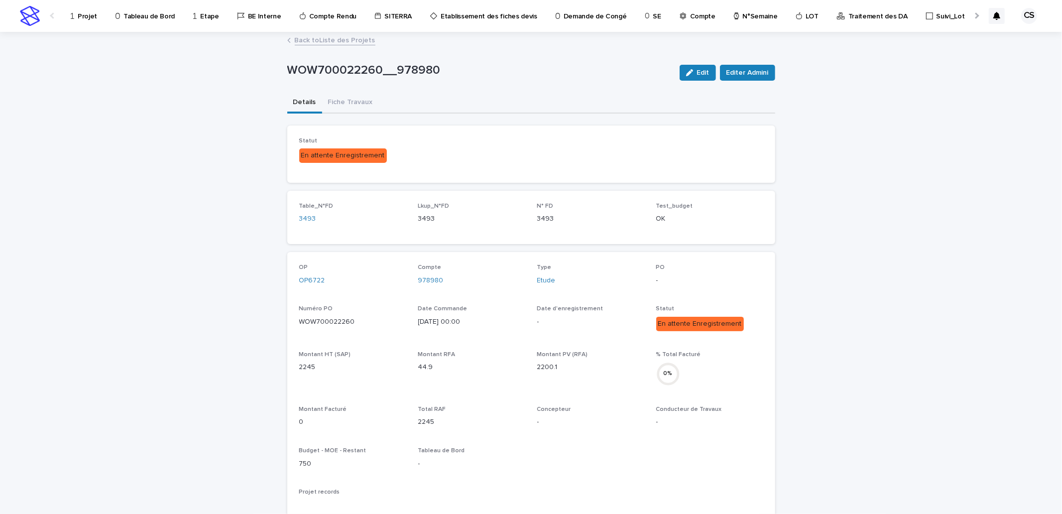
click at [688, 75] on icon "button" at bounding box center [689, 72] width 7 height 7
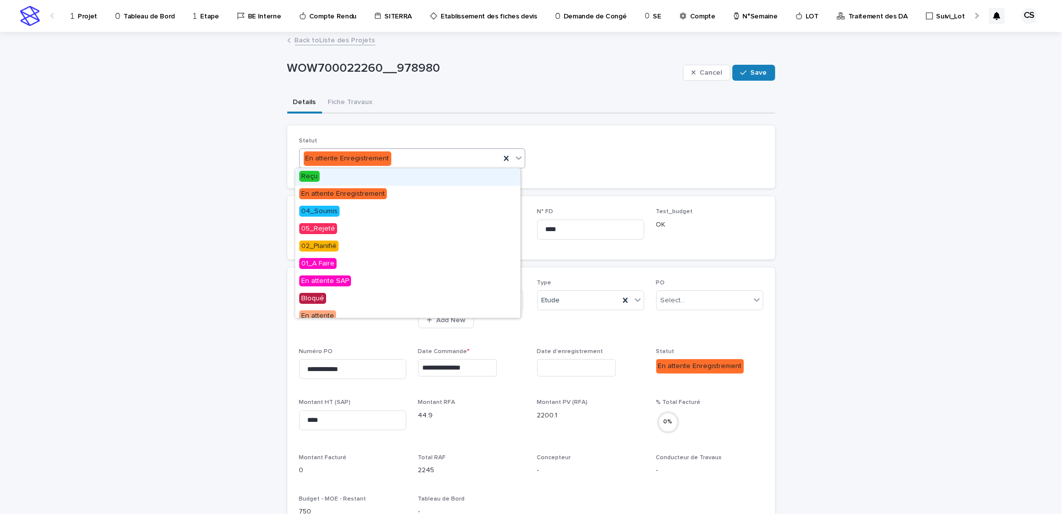
click at [406, 157] on div "En attente Enregistrement" at bounding box center [400, 158] width 201 height 16
click at [350, 172] on div "Reçu" at bounding box center [407, 176] width 225 height 17
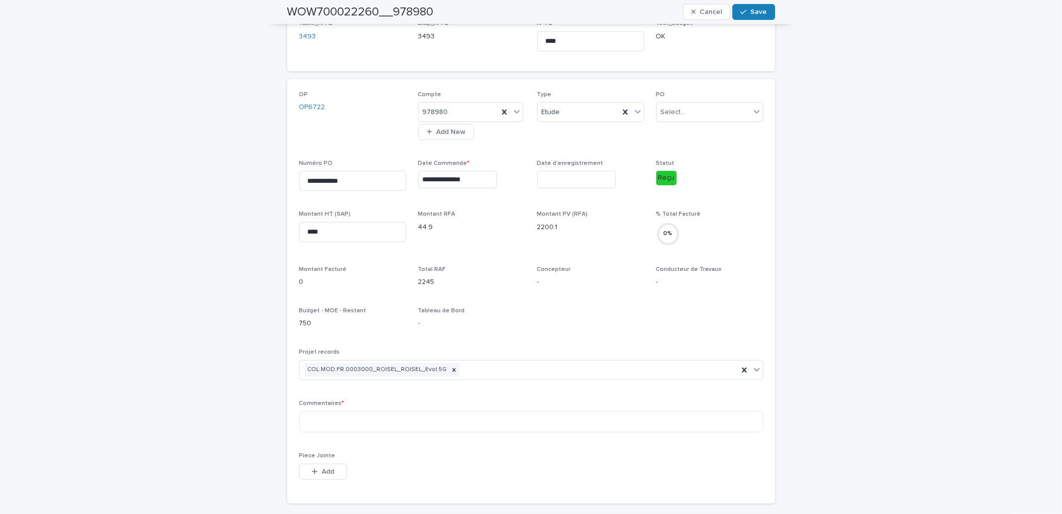
scroll to position [184, 0]
drag, startPoint x: 360, startPoint y: 187, endPoint x: 143, endPoint y: 170, distance: 217.7
click at [143, 170] on div "**********" at bounding box center [531, 292] width 1062 height 886
click at [345, 426] on textarea at bounding box center [531, 425] width 464 height 21
paste textarea "**********"
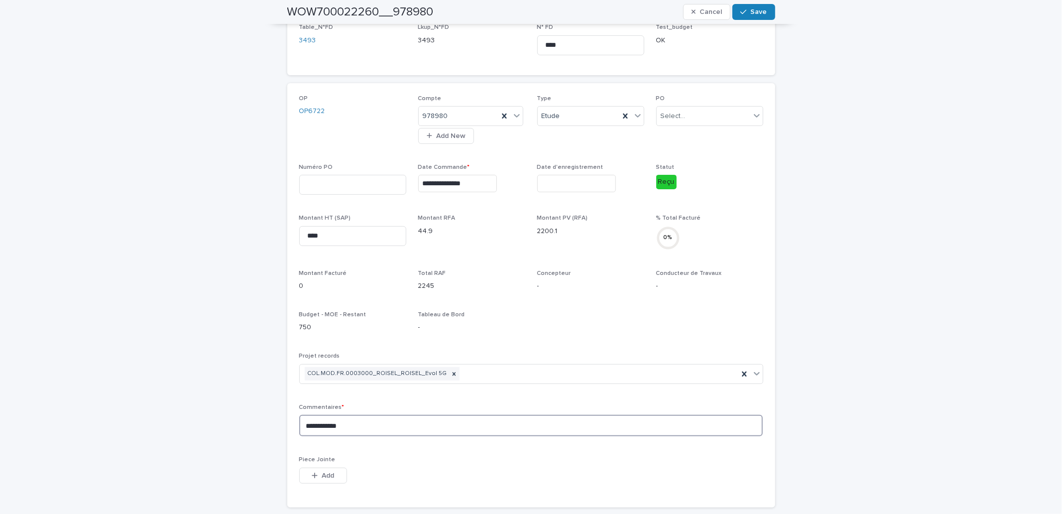
type textarea "**********"
click at [327, 181] on input at bounding box center [352, 185] width 107 height 20
paste input "**********"
type input "**********"
click at [324, 473] on span "Add" at bounding box center [328, 475] width 12 height 7
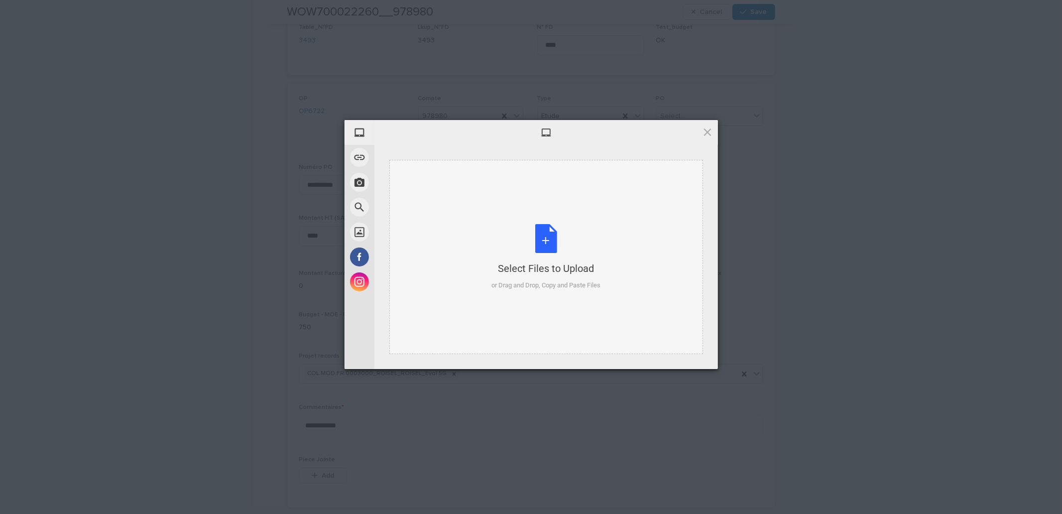
click at [552, 237] on div "Select Files to Upload or Drag and Drop, Copy and Paste Files" at bounding box center [545, 257] width 109 height 66
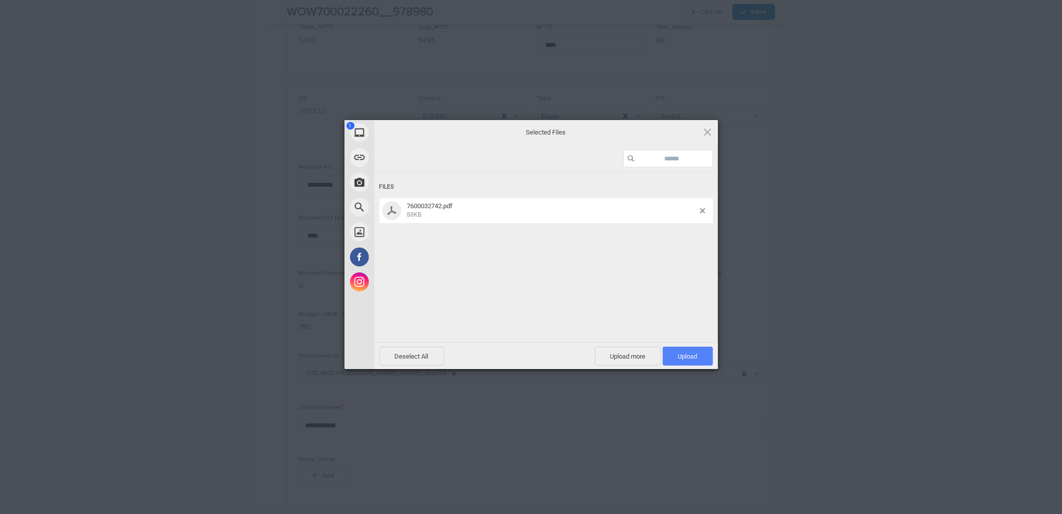
click at [698, 350] on span "Upload 1" at bounding box center [687, 355] width 50 height 19
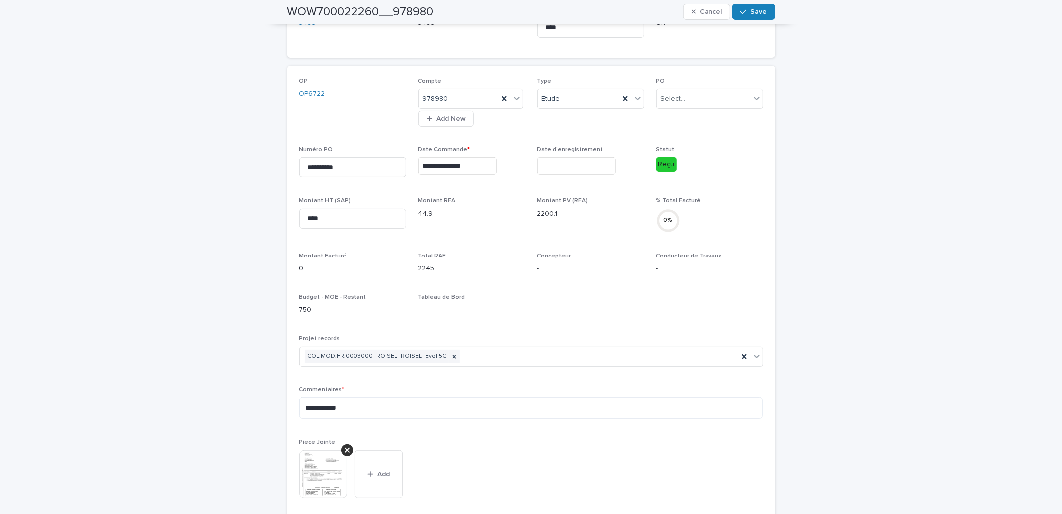
scroll to position [0, 0]
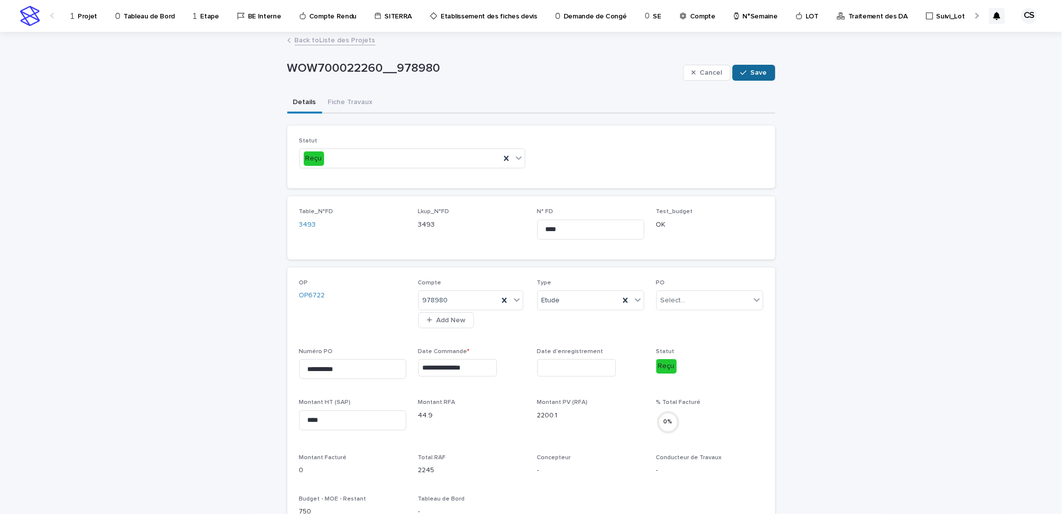
click at [734, 78] on button "Save" at bounding box center [753, 73] width 42 height 16
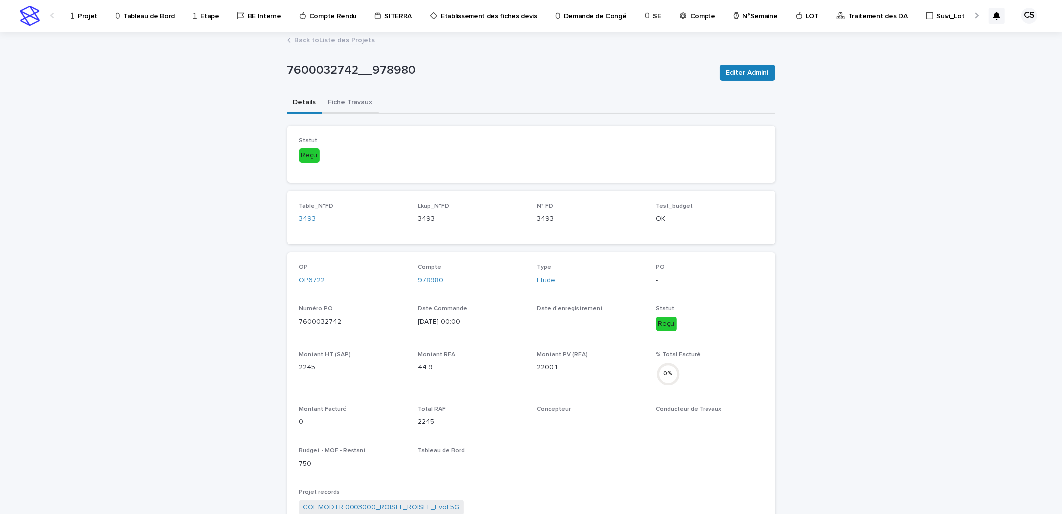
click at [344, 100] on button "Fiche Travaux" at bounding box center [350, 103] width 57 height 21
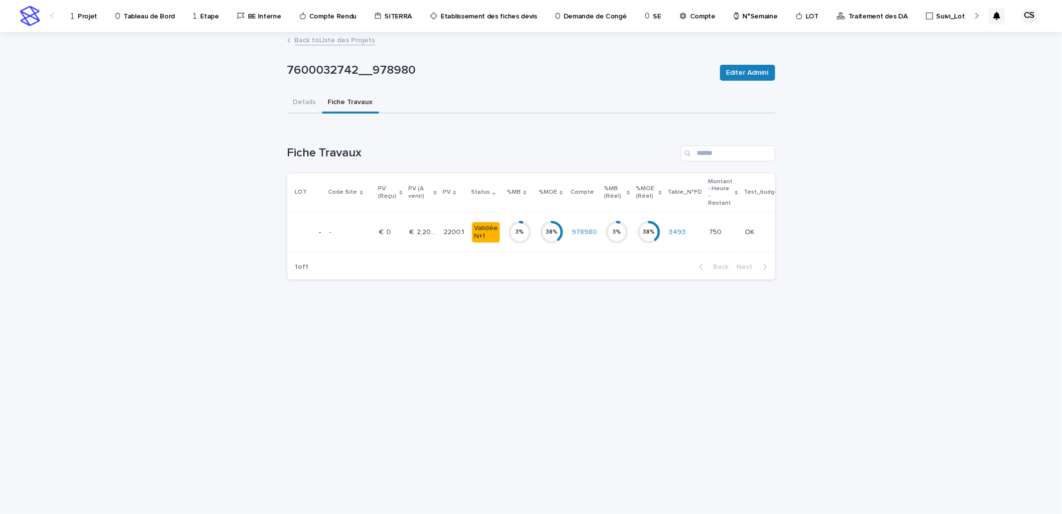
click at [406, 235] on td "€  2,200.10 €  2,200.10" at bounding box center [422, 232] width 34 height 40
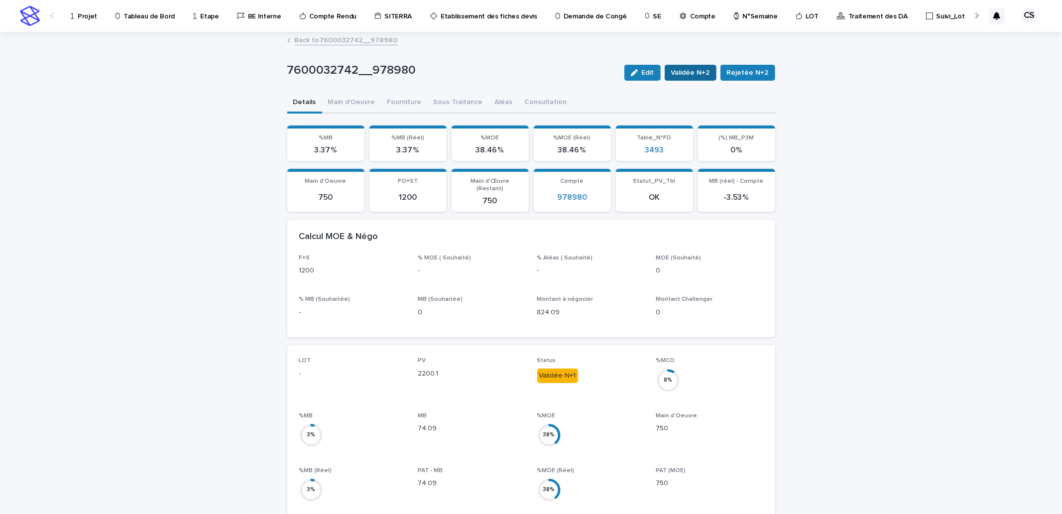
click at [687, 75] on span "Validée N+2" at bounding box center [690, 73] width 39 height 10
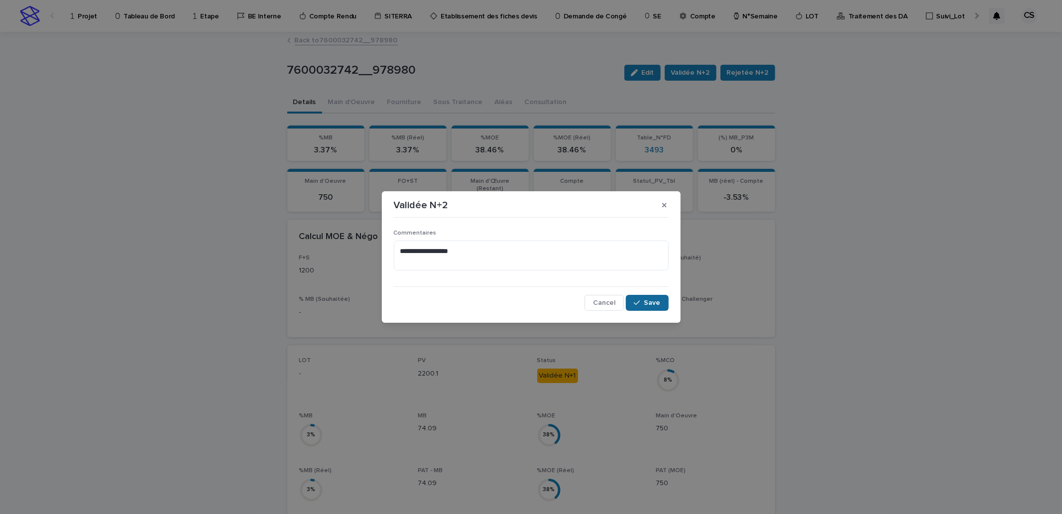
click at [646, 305] on span "Save" at bounding box center [652, 302] width 16 height 7
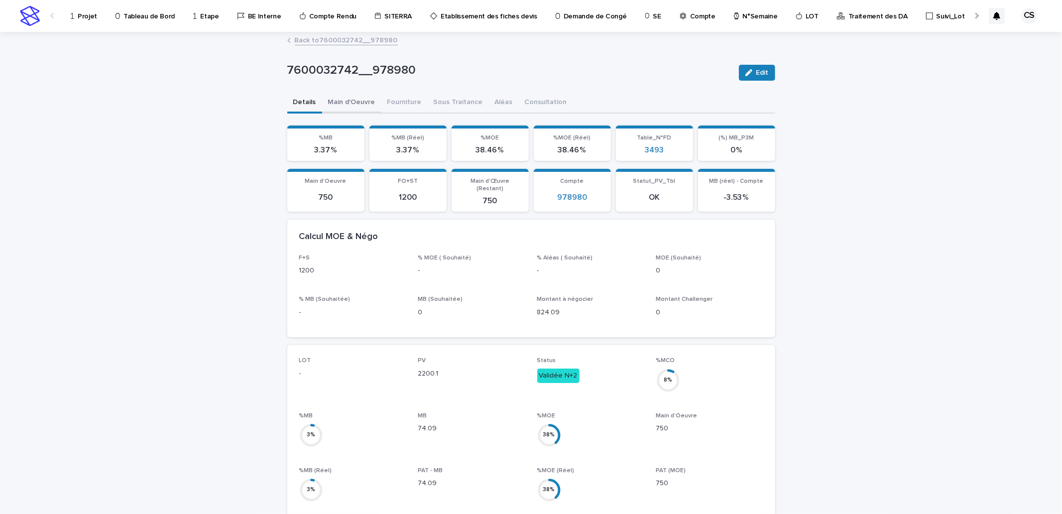
click at [364, 104] on button "Main d'Oeuvre" at bounding box center [351, 103] width 59 height 21
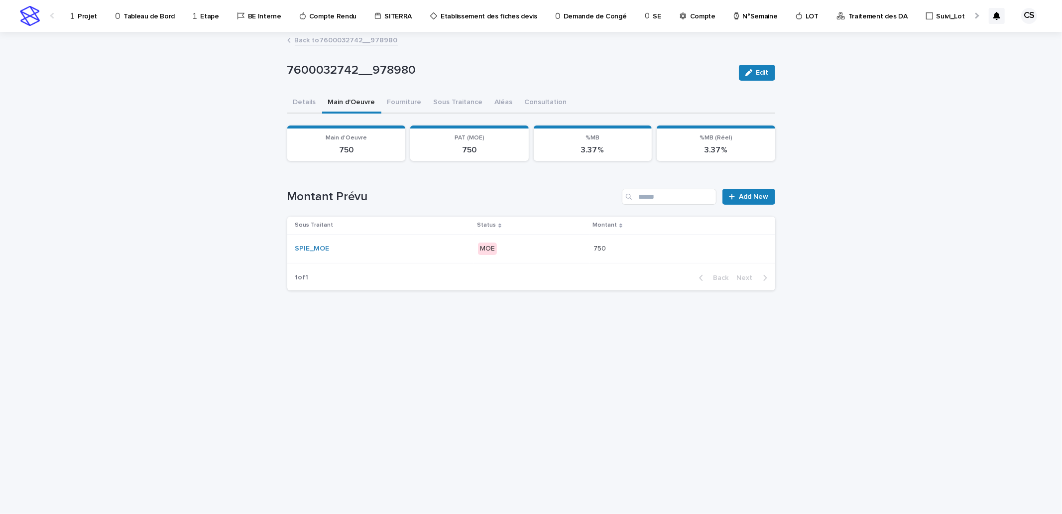
click at [453, 244] on div "SPIE_MOE" at bounding box center [382, 248] width 174 height 8
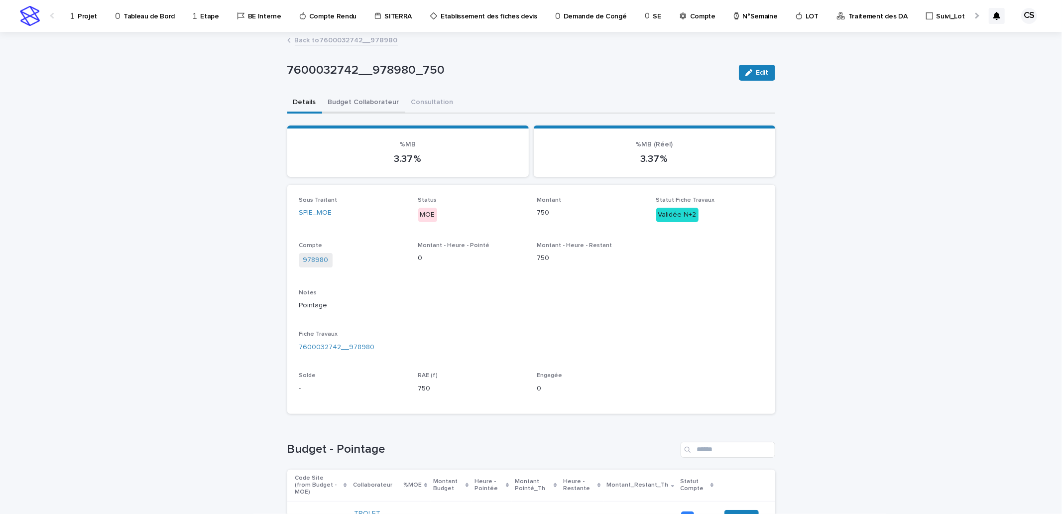
click at [357, 100] on button "Budget Collaborateur" at bounding box center [363, 103] width 83 height 21
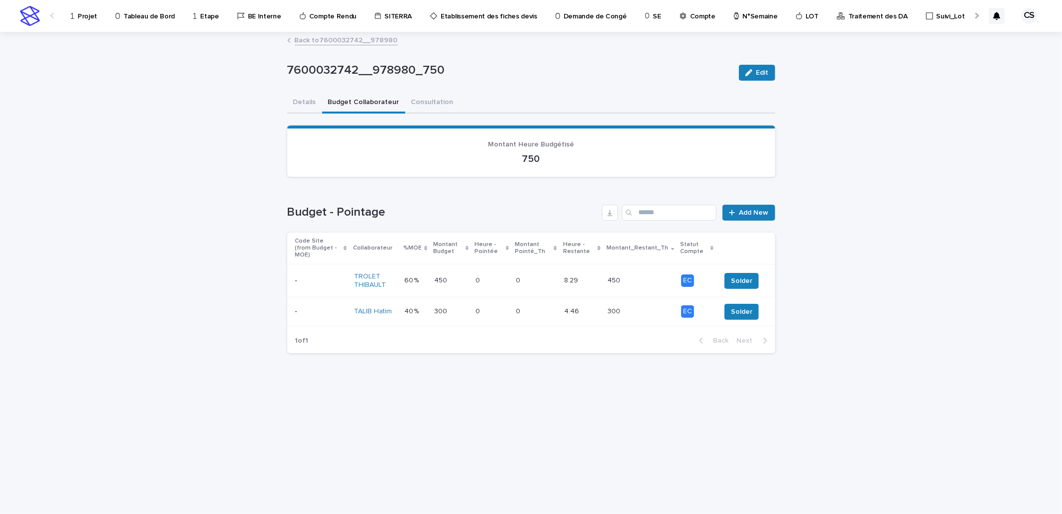
click at [97, 22] on link "Projet" at bounding box center [86, 15] width 32 height 31
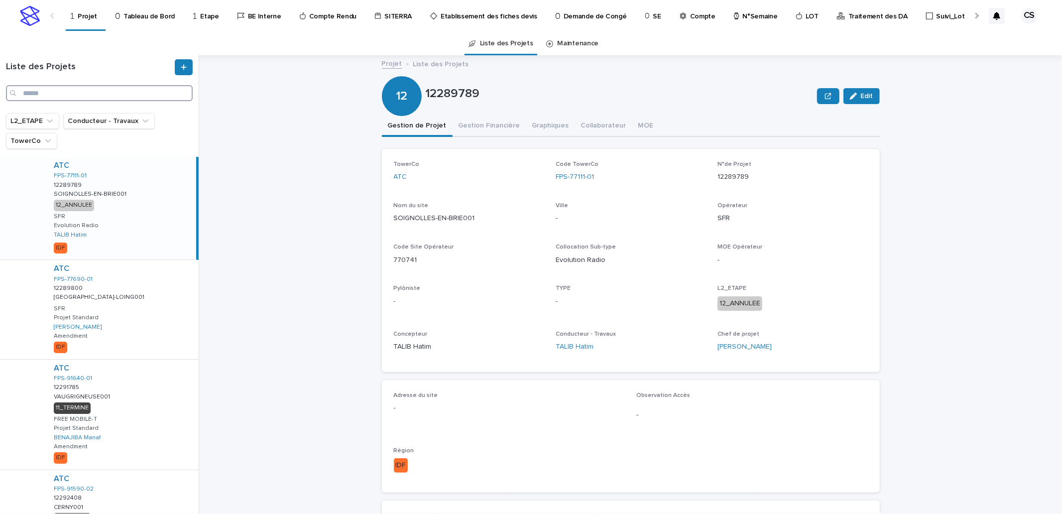
click at [75, 93] on input "Search" at bounding box center [99, 93] width 187 height 16
paste input "**********"
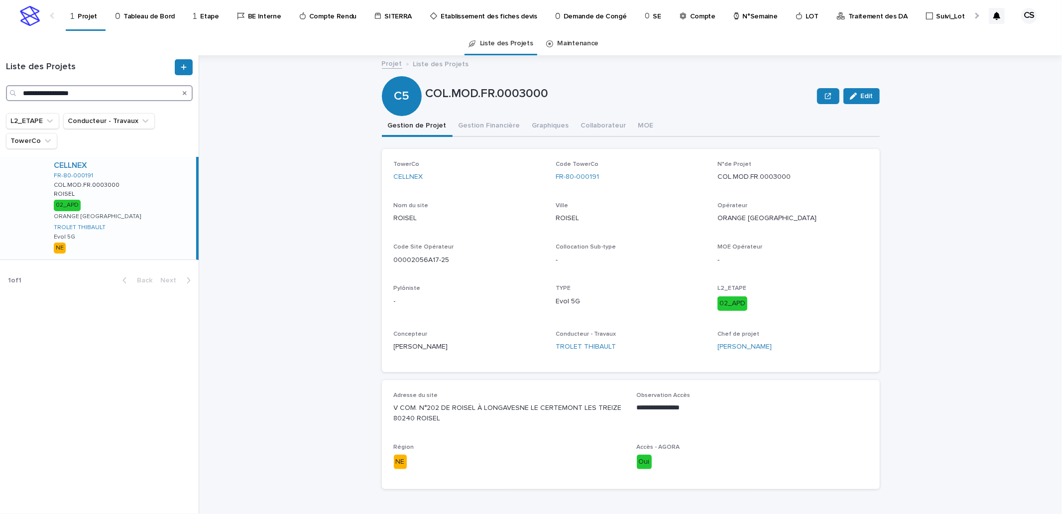
type input "**********"
click at [131, 202] on div "CELLNEX FR-80-000191 COL.MOD.FR.0003000 COL.MOD.FR.0003000 ROISEL ROISEL 02_APD…" at bounding box center [121, 208] width 150 height 103
drag, startPoint x: 467, startPoint y: 134, endPoint x: 454, endPoint y: 130, distance: 13.2
click at [467, 134] on button "Gestion Financière" at bounding box center [489, 126] width 74 height 21
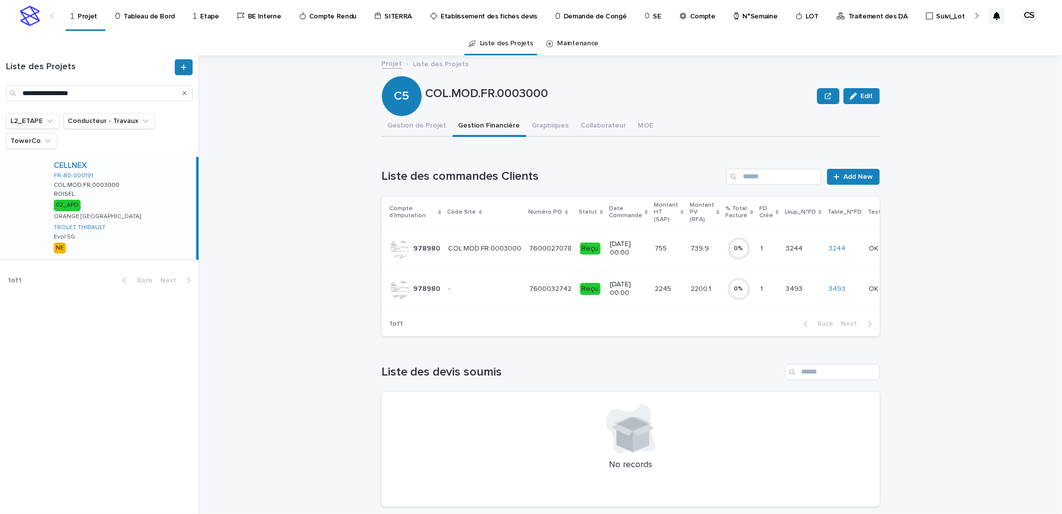
click at [978, 16] on div at bounding box center [976, 15] width 16 height 31
click at [150, 18] on p "Compte Rendu" at bounding box center [167, 10] width 47 height 21
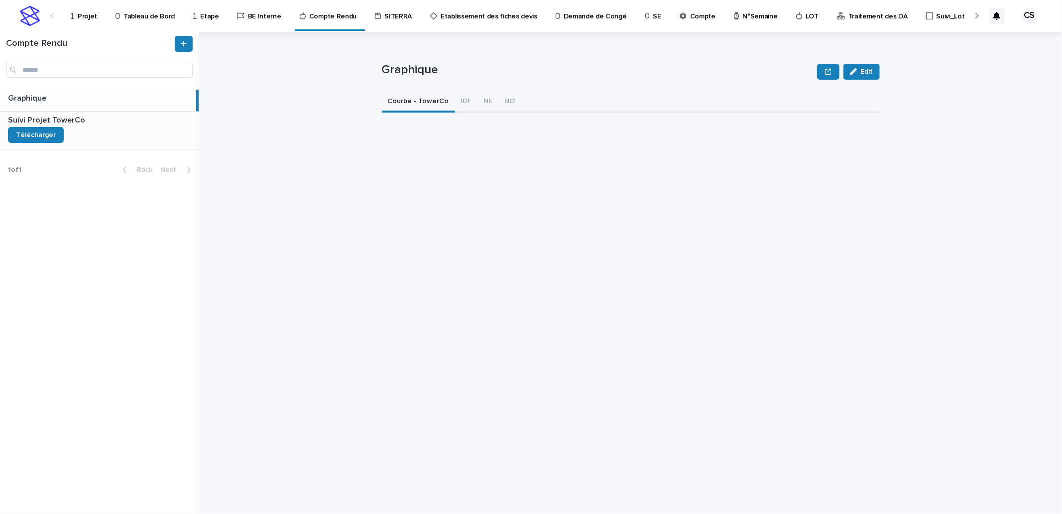
click at [170, 140] on div "Suivi Projet TowerCo Suivi Projet TowerCo Télécharger" at bounding box center [99, 129] width 199 height 37
click at [140, 86] on div "Compte Rendu" at bounding box center [99, 61] width 199 height 58
click at [136, 98] on p at bounding box center [101, 98] width 187 height 9
click at [482, 101] on button "NE" at bounding box center [488, 102] width 21 height 21
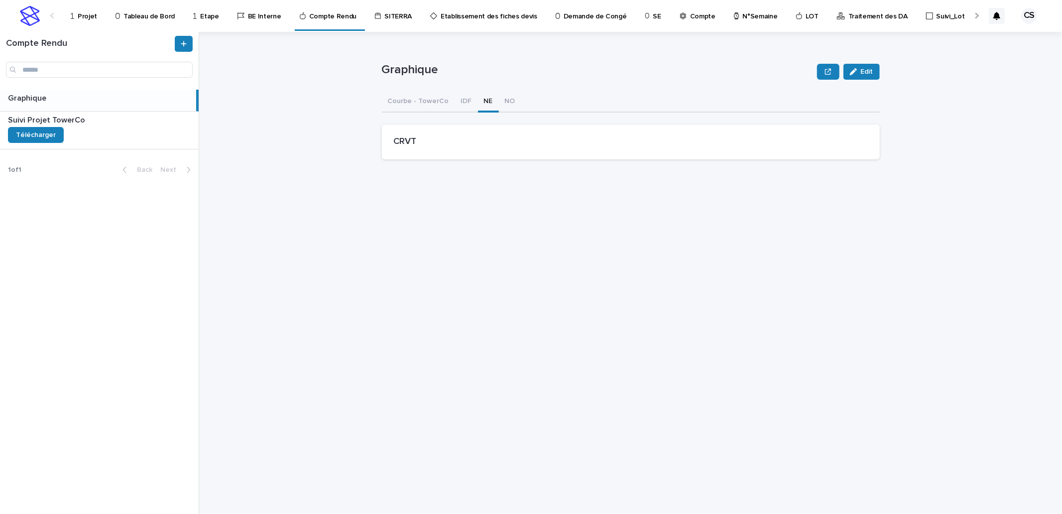
click at [71, 17] on icon at bounding box center [72, 15] width 3 height 7
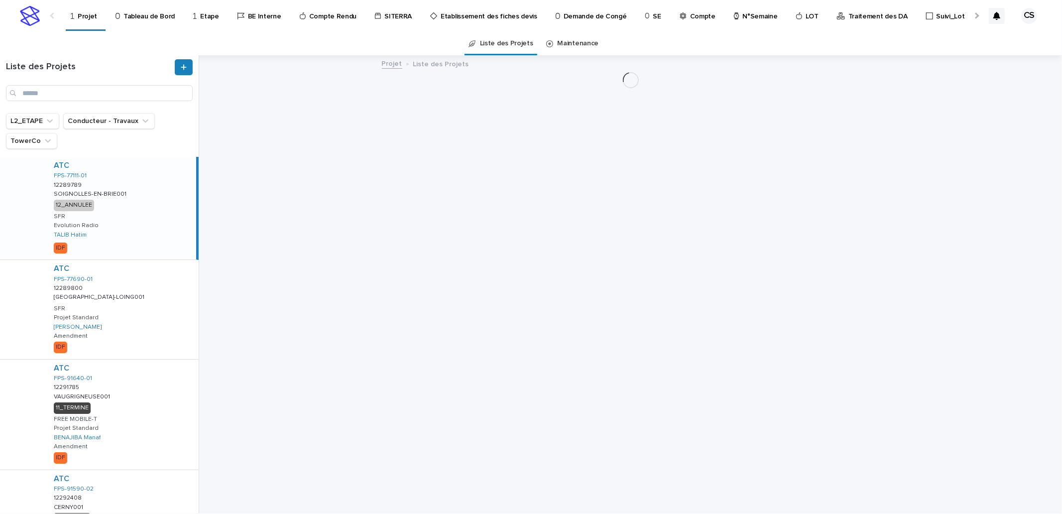
click at [104, 102] on div "Liste des Projets" at bounding box center [99, 84] width 199 height 58
click at [107, 90] on input "Search" at bounding box center [99, 93] width 187 height 16
paste input "**********"
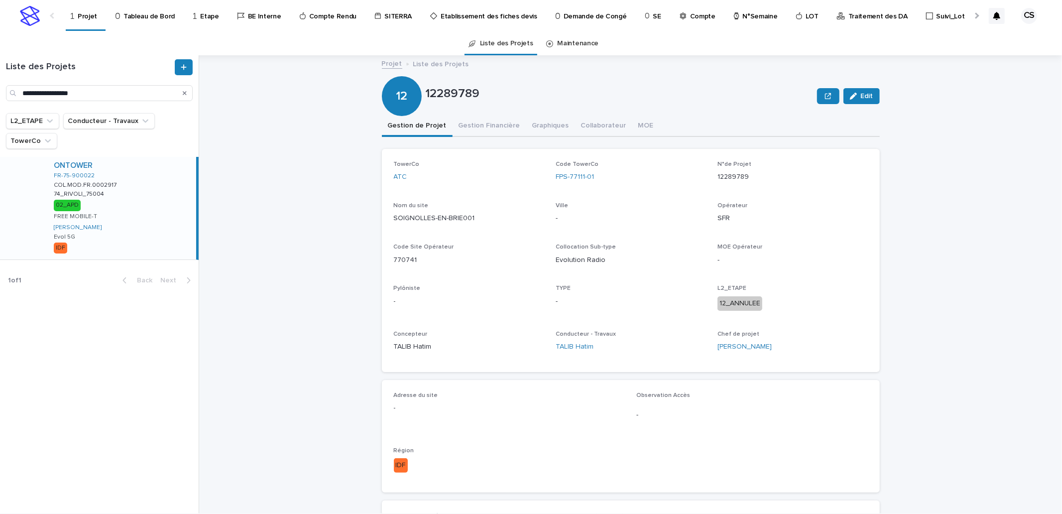
click at [143, 196] on div "ONTOWER FR-75-900022 COL.MOD.FR.0002917 COL.MOD.FR.0002917 74_RIVOLI_75004 74_R…" at bounding box center [121, 208] width 150 height 103
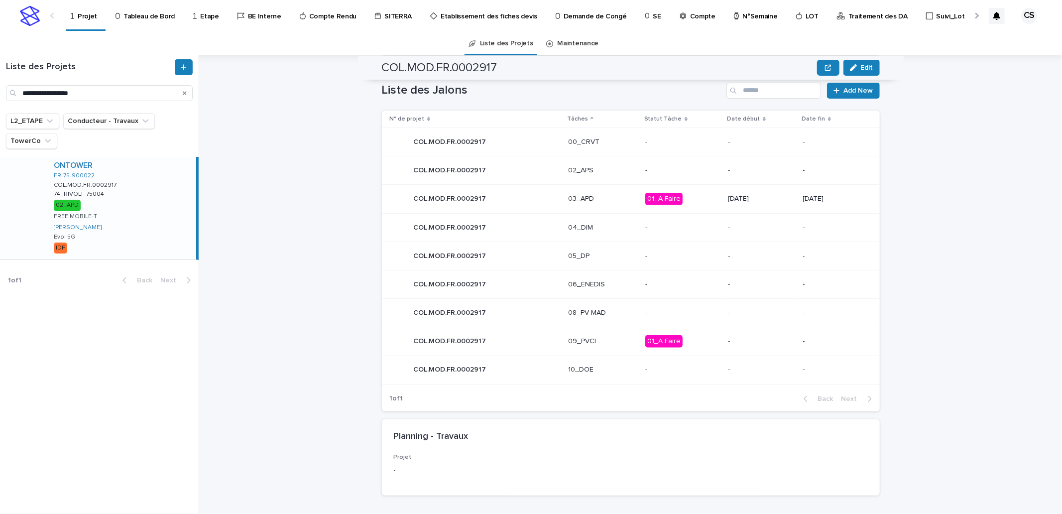
scroll to position [470, 0]
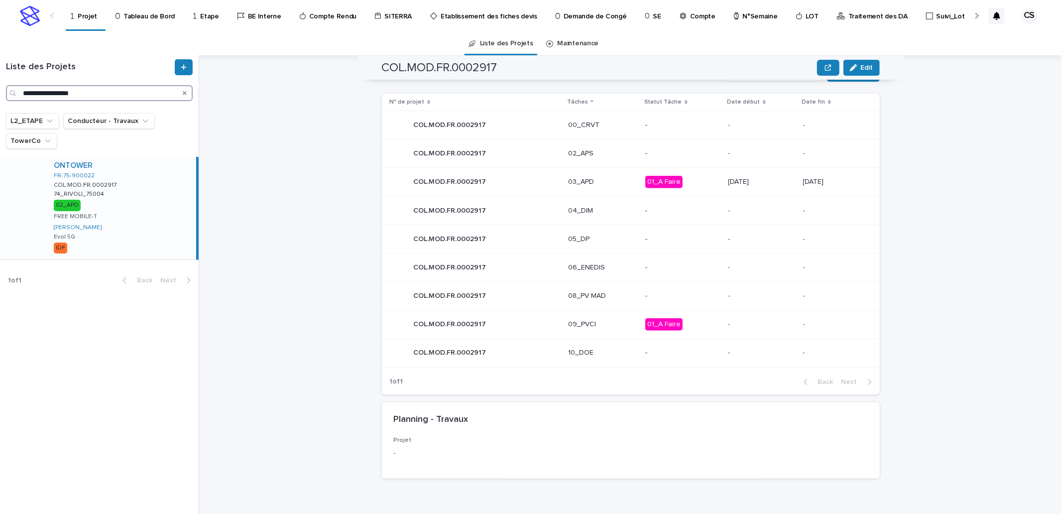
click at [76, 93] on input "**********" at bounding box center [99, 93] width 187 height 16
paste input "Search"
click at [136, 168] on div "HIVORY" at bounding box center [123, 165] width 138 height 9
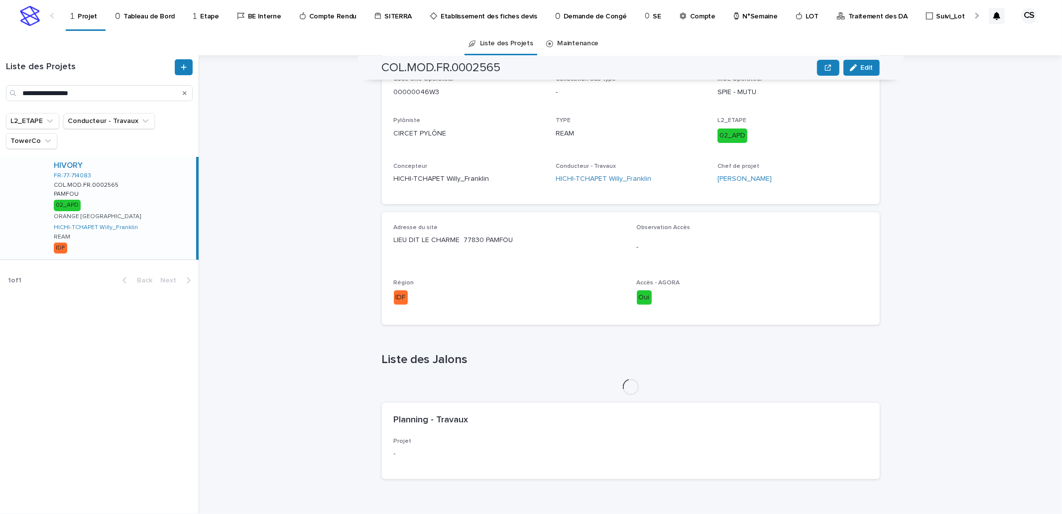
scroll to position [456, 0]
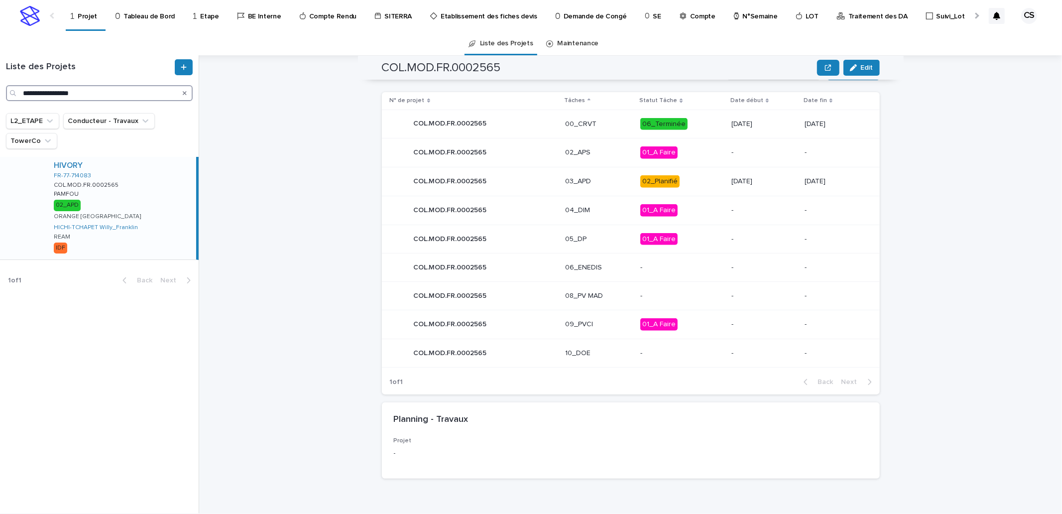
click at [90, 92] on input "**********" at bounding box center [99, 93] width 187 height 16
paste input "Search"
type input "**********"
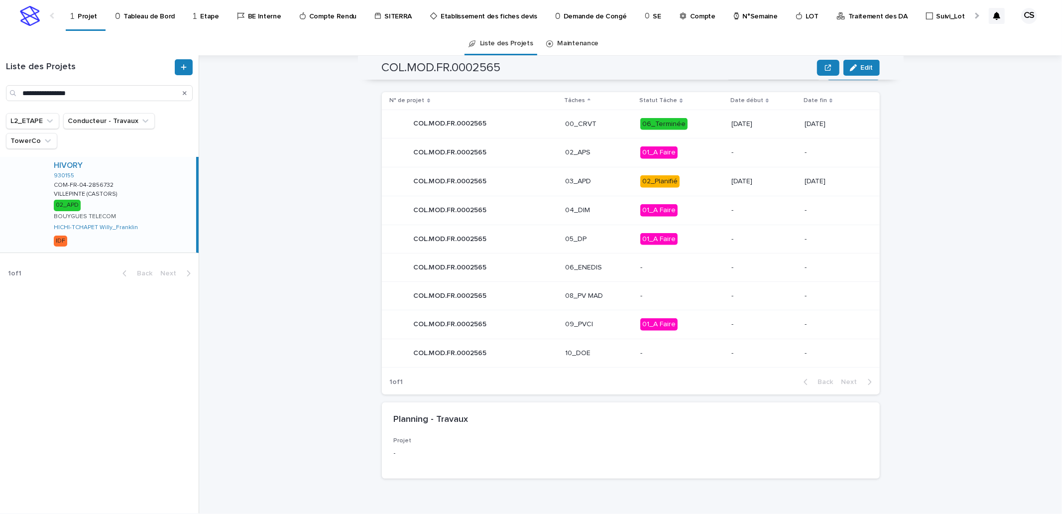
click at [136, 187] on div "HIVORY 930155 COM-FR-04-2856732 COM-FR-04-2856732 VILLEPINTE (CASTORS) VILLEPIN…" at bounding box center [121, 205] width 150 height 96
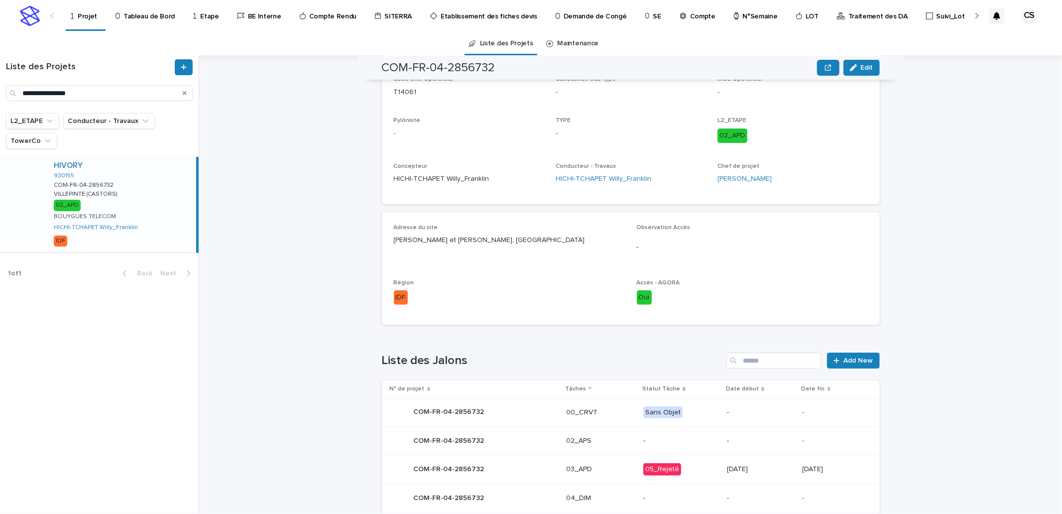
scroll to position [455, 0]
